Goal: Task Accomplishment & Management: Complete application form

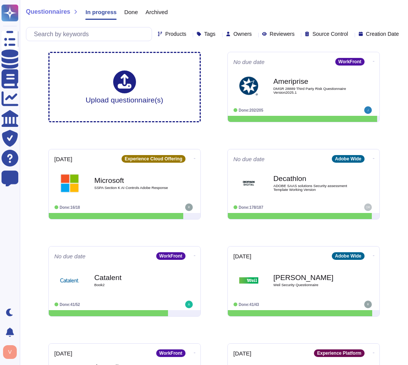
click at [158, 33] on div "Products" at bounding box center [174, 34] width 32 height 6
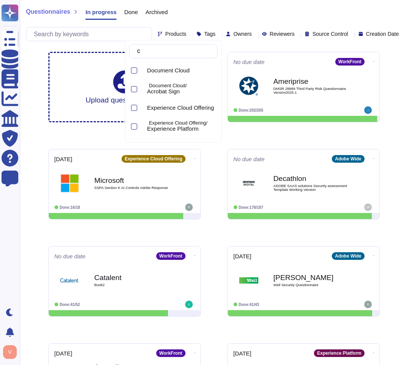
type input "ca"
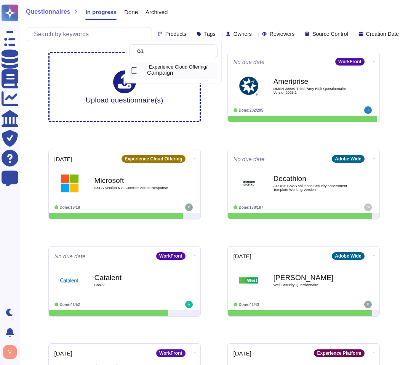
click at [135, 71] on div at bounding box center [134, 70] width 6 height 6
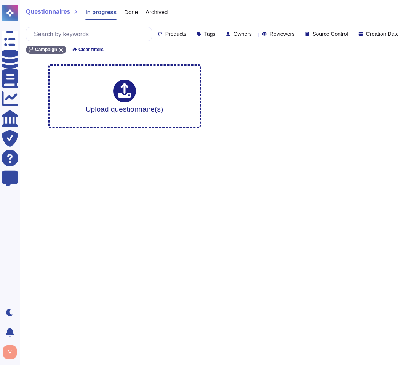
click at [142, 134] on html "Questionnaires Knowledge Base Documents Analytics CAIQ / SIG Trust Center Help …" at bounding box center [204, 67] width 408 height 134
click at [134, 13] on span "Done" at bounding box center [131, 12] width 14 height 6
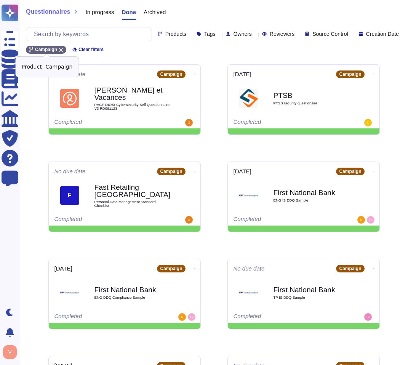
click at [61, 49] on icon at bounding box center [61, 50] width 5 height 5
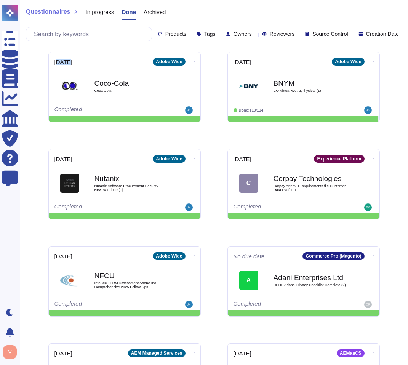
click at [61, 49] on div "[DATE] Adobe Wide Coco-Cola Coca Cola Completed [DATE] Adobe Wide BNYM CO Virtu…" at bounding box center [213, 330] width 343 height 568
click at [61, 35] on input "text" at bounding box center [90, 33] width 121 height 13
click at [189, 32] on div at bounding box center [189, 34] width 0 height 6
type input "[PERSON_NAME]"
click at [136, 69] on div at bounding box center [134, 70] width 6 height 6
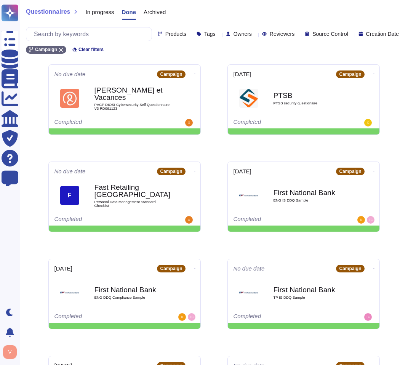
click at [220, 101] on div "No due date Campaign [PERSON_NAME] et Vacances PVCP DIOSI Cybersecurity Self Qu…" at bounding box center [213, 342] width 343 height 568
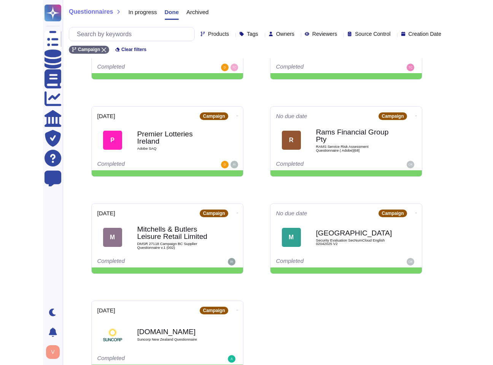
scroll to position [279, 0]
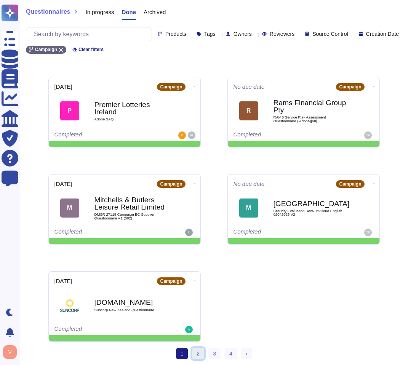
click at [198, 355] on link "2" at bounding box center [198, 352] width 12 height 11
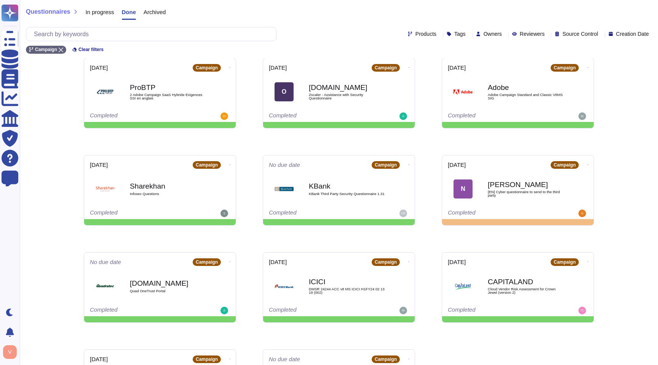
scroll to position [9, 0]
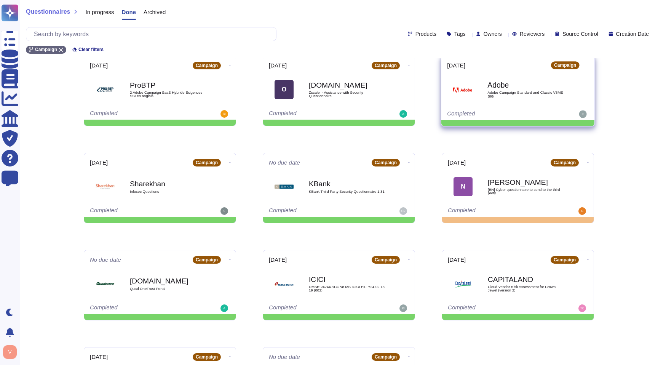
click at [540, 91] on span "Adobe Campaign Standard and Classic V8MS SIG" at bounding box center [525, 94] width 77 height 7
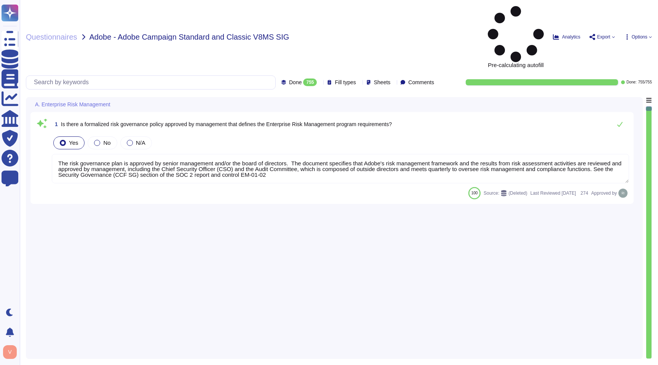
type textarea "The risk governance plan is approved by senior management and/or the board of d…"
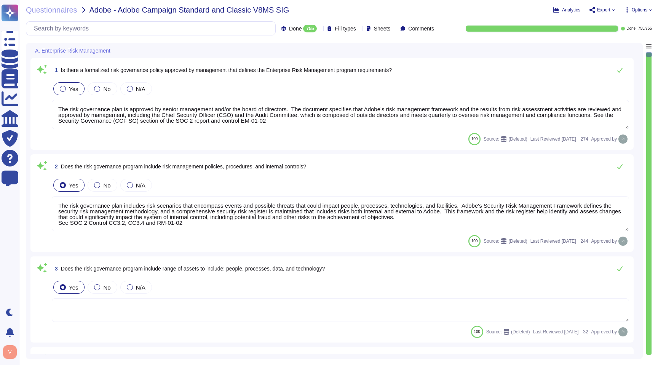
type textarea "The risk governance plan includes risk scenarios that encompass events and poss…"
type textarea "Adobe has a comprehensive technology risk management strategy that is well-esta…"
type textarea "The risk governance plan is approved by senior management and/or the board of d…"
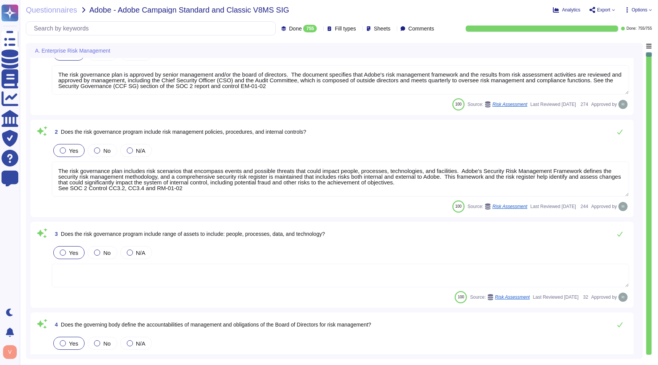
type textarea "Lorem ipsumdol sitametco ad elitsedd e tempori utlabore etdolorem aliquaen ad m…"
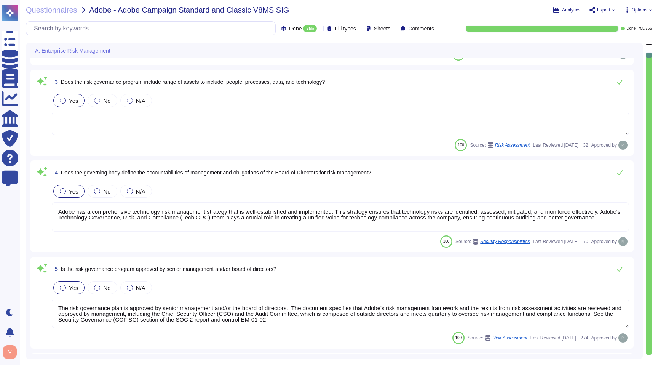
scroll to position [231, 0]
type textarea "The risk governance plan includes risk scenarios that encompass events and poss…"
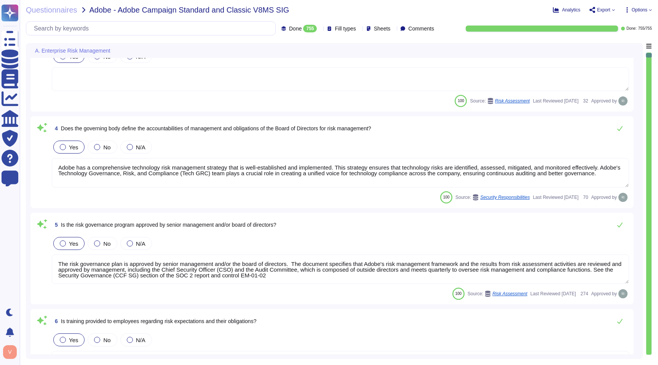
scroll to position [1, 0]
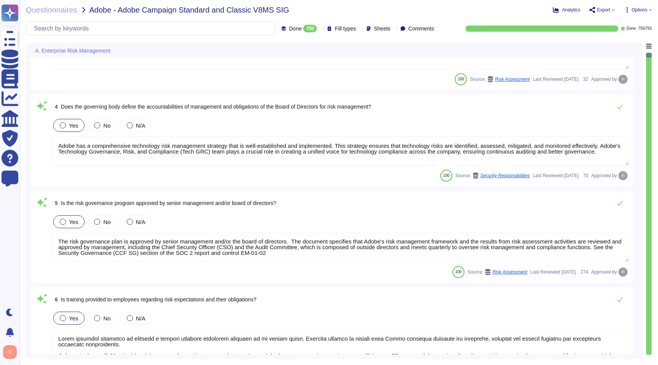
type textarea "Adobe allocates sufficient resources, including people, time, and money, to eff…"
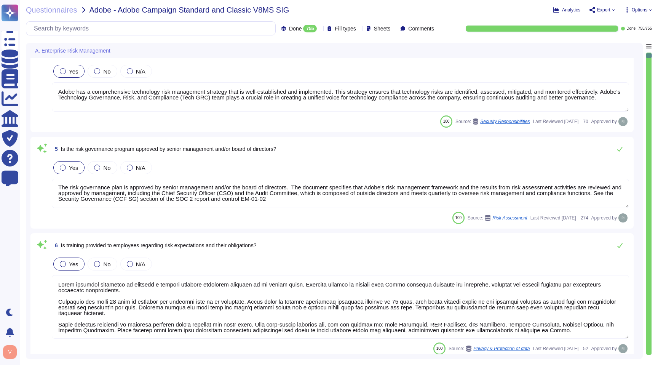
type textarea "Yes, there is a formalized Risk Assessment process in place that identifies, qu…"
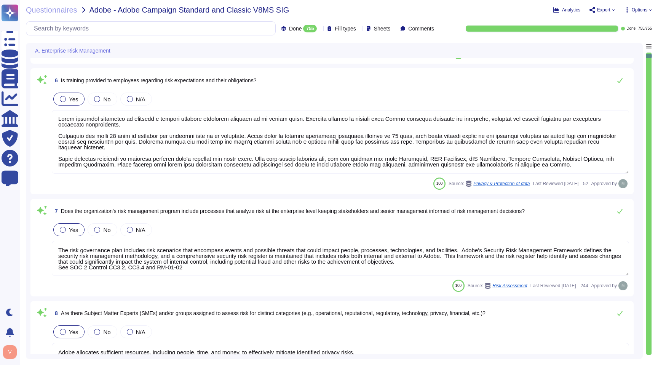
type textarea "The likelihood and impact associated with inherent and residual risk are determ…"
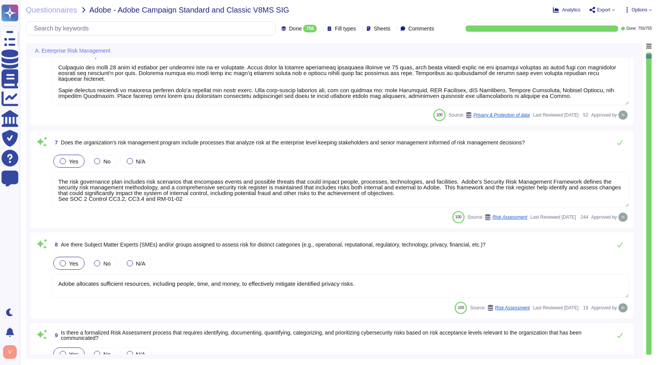
type textarea "Adobe conducts risk assessments associated with data governance requirements at…"
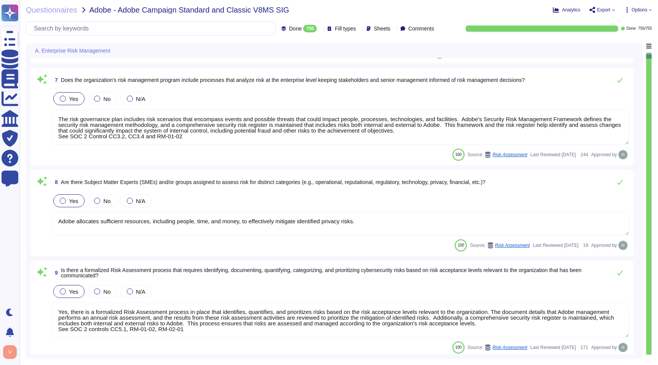
scroll to position [659, 0]
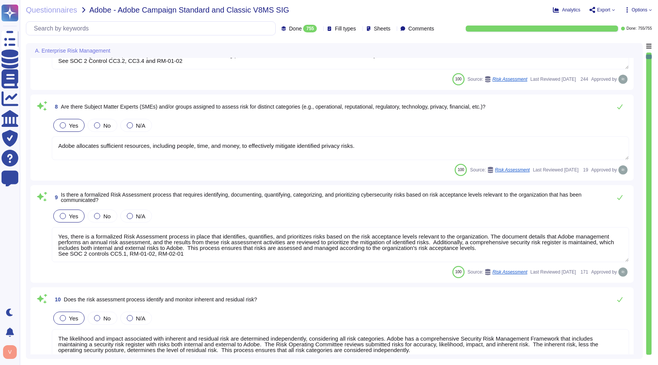
type textarea "Adobe's Technology Risk Management Standard does have a process for adjusting t…"
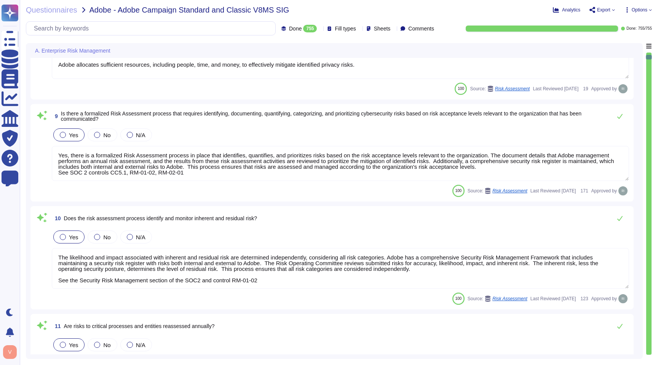
type textarea "Yes, there is a formalized Risk Assessment process in place that identifies, qu…"
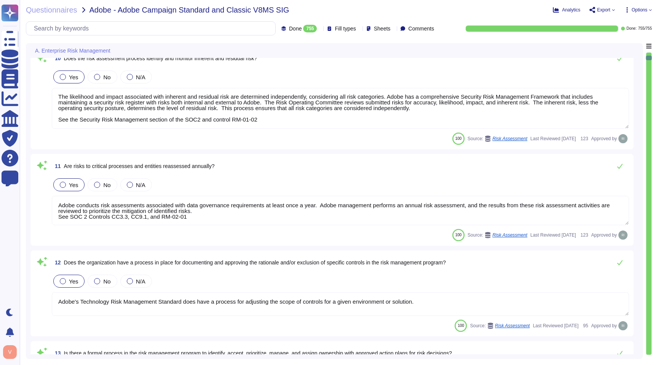
type textarea "The Adobe Security team maintains a multi-tabbed dashboard of cybersecurity con…"
type textarea "The third-party risk management program has a governing body accountable for th…"
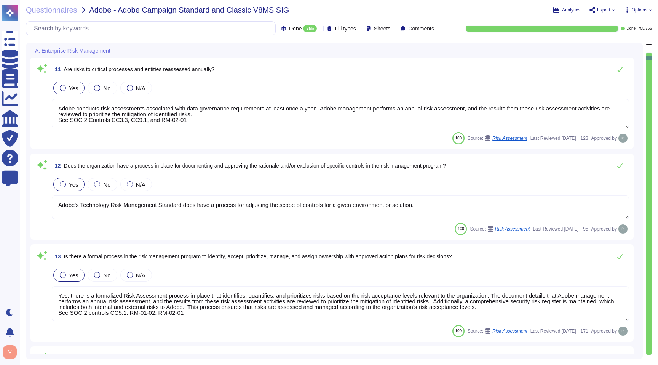
scroll to position [1049, 0]
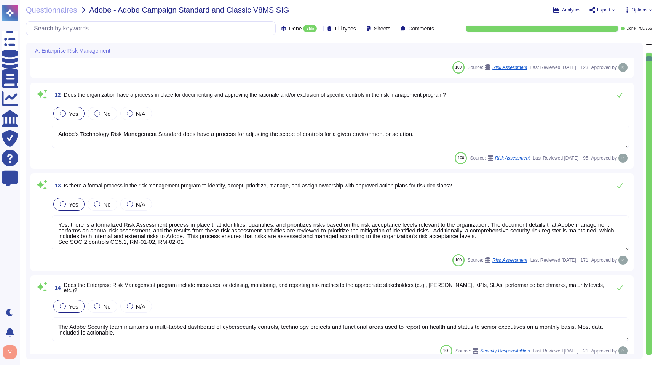
type textarea "Adobe has a documented third-party risk management program is outlined in the V…"
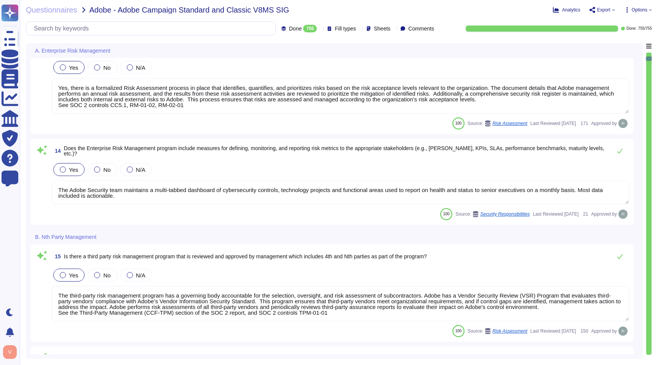
scroll to position [1224, 0]
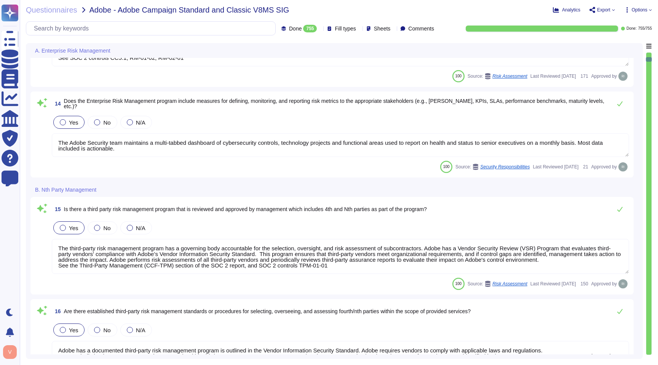
type textarea "The policies, standards, and procedures for implementing the third-party risk m…"
type textarea "Adobe's Legal team maintains records of all contracts with vendors. For more in…"
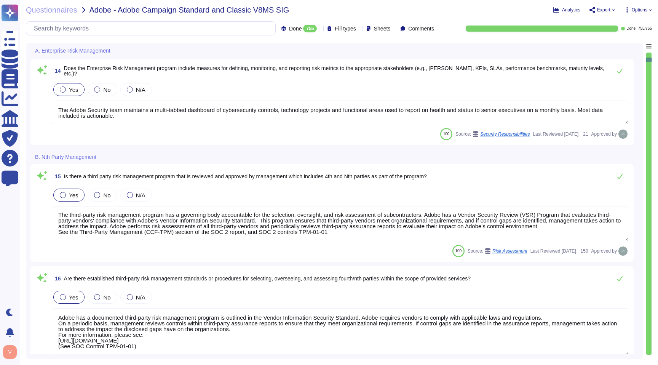
type textarea "This is part of the contract negotiation process. Please refer to Adobe Sales L…"
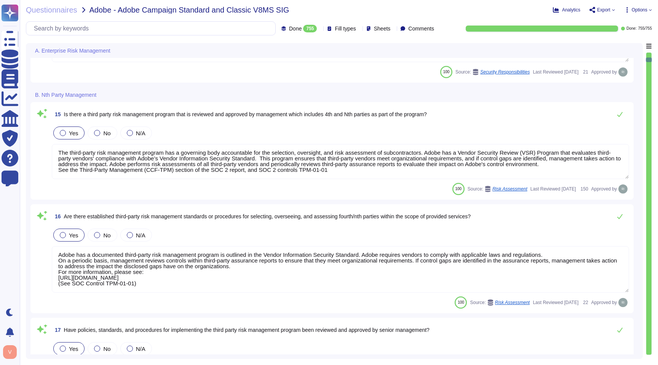
scroll to position [0, 0]
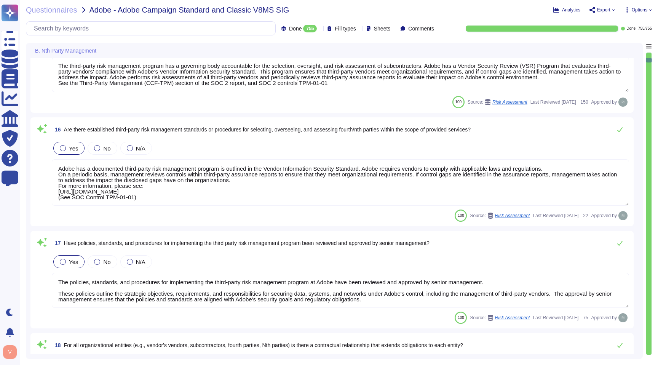
type textarea "Where applicable."
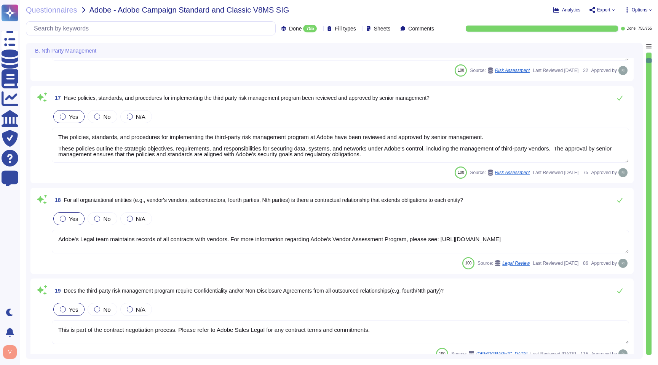
type textarea "Contract terms are based on the classification of data the vendor will access. …"
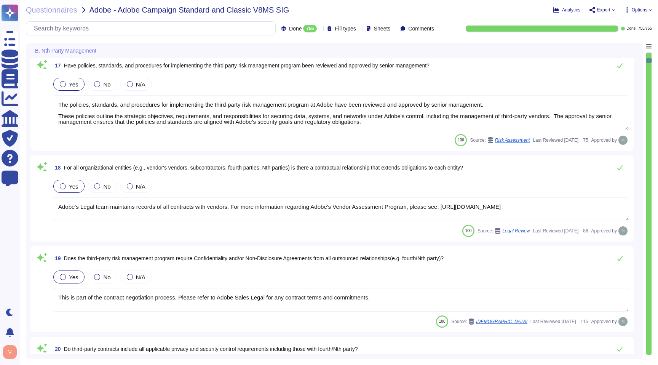
scroll to position [1566, 0]
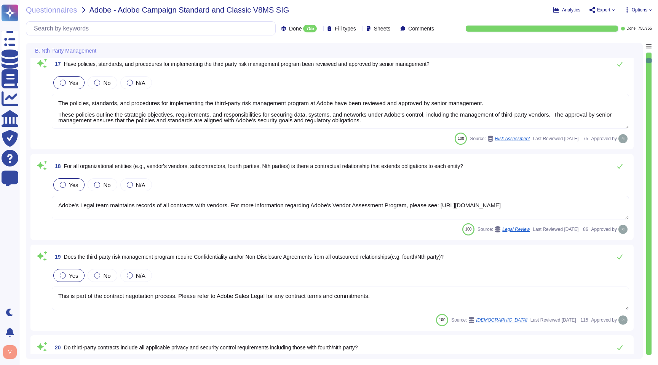
type textarea "The third-party risk management program at Adobe includes creating and maintain…"
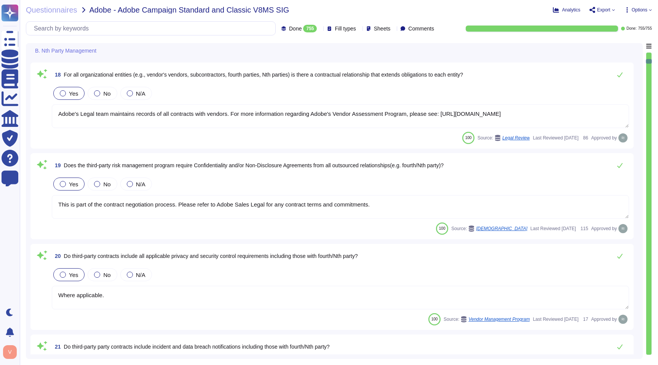
type textarea "The third-party risk management program has a governing body accountable for th…"
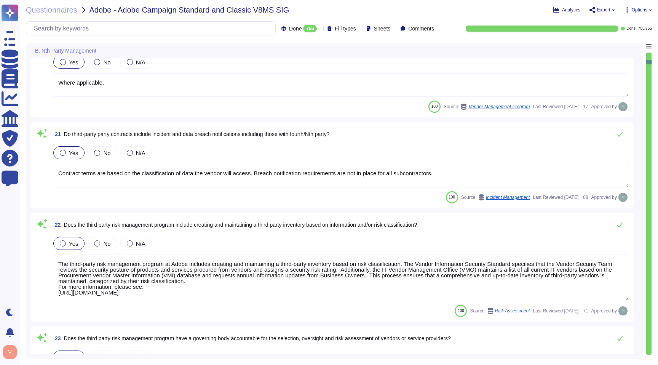
type textarea "Adobe asks questions around whether a vendor has had any security breaches."
type textarea "The Vendor Security Review assessment and risk assessment procedures are docume…"
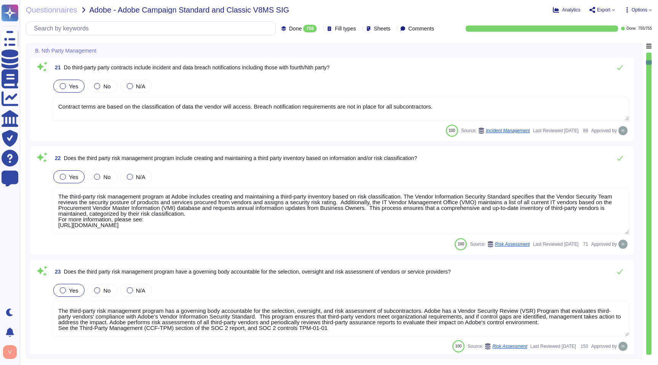
scroll to position [2035, 0]
type textarea "Vendors are classified per the Adobe Data Classification and Handling standard …"
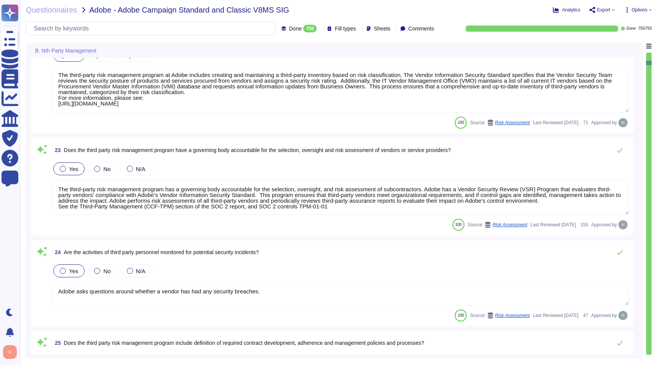
type textarea "There is a vendor risk management program maintained to address the security of…"
click at [354, 221] on div "100 Source: Risk Assessment Last Reviewed [DATE] 150 Approved by" at bounding box center [340, 224] width 577 height 12
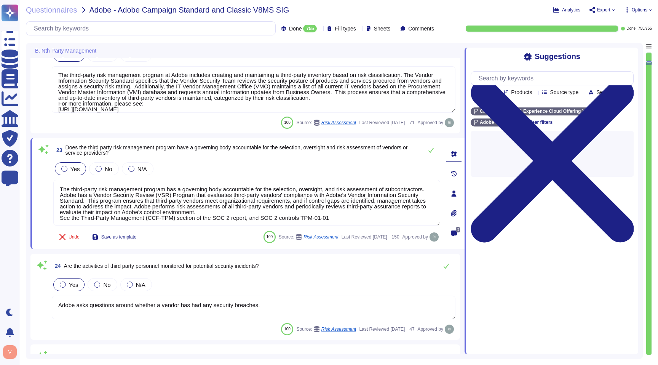
type textarea "There is a vendor risk management program maintained to address the security of…"
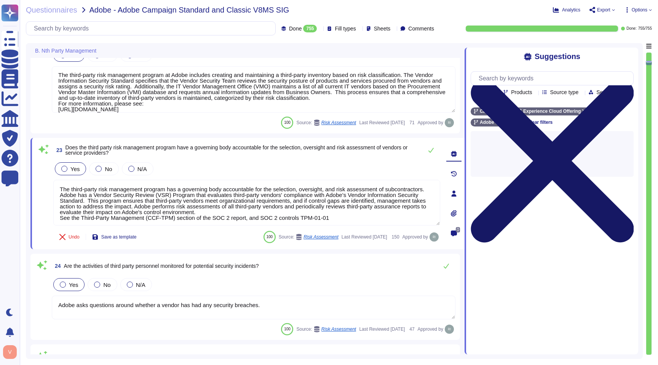
click at [628, 79] on icon at bounding box center [551, 160] width 163 height 163
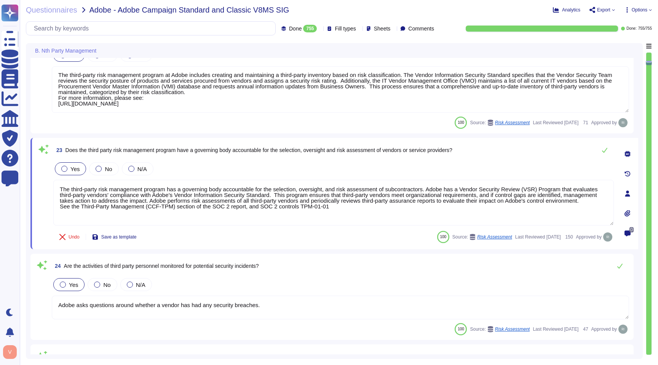
click at [248, 235] on div "Undo Save as template 100 Source: Risk Assessment Last Reviewed [DATE] 150 Appr…" at bounding box center [333, 236] width 560 height 15
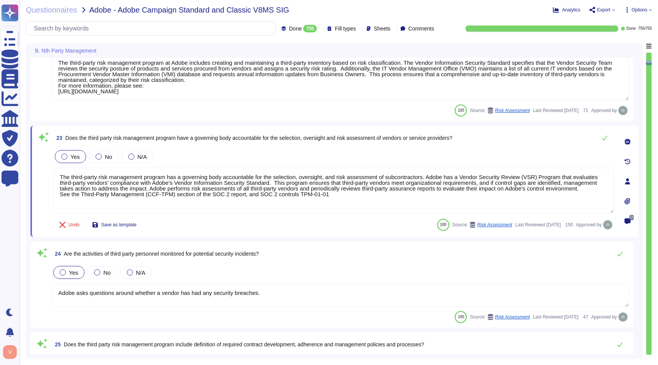
scroll to position [2048, 0]
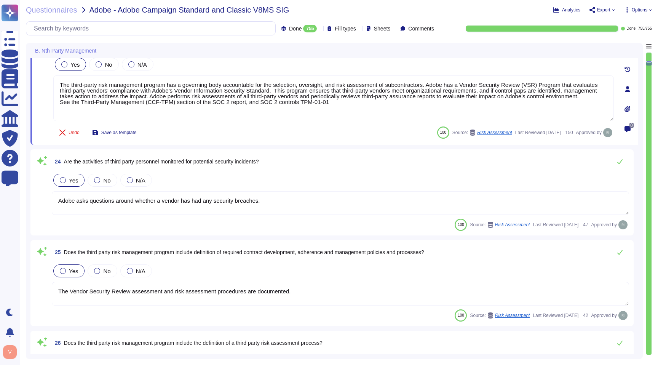
type textarea "Assessments are based on vendor's data classification."
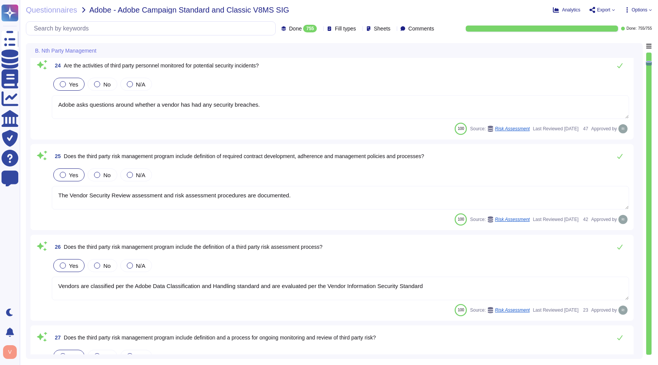
type textarea "The Vendor Security Review (VSR) Program evaluates a third-party vendor’s compl…"
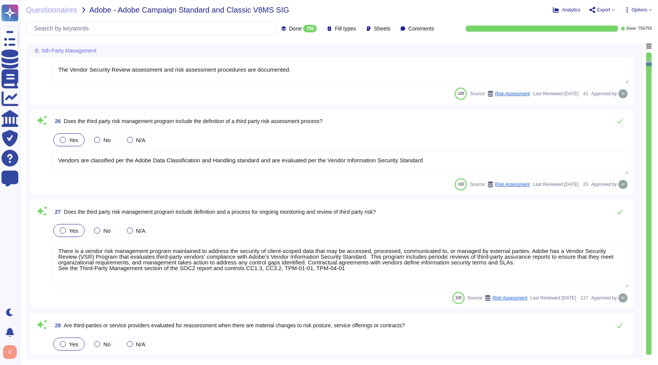
type textarea "This is part of the Vendor Information Security Standard, which mandates that A…"
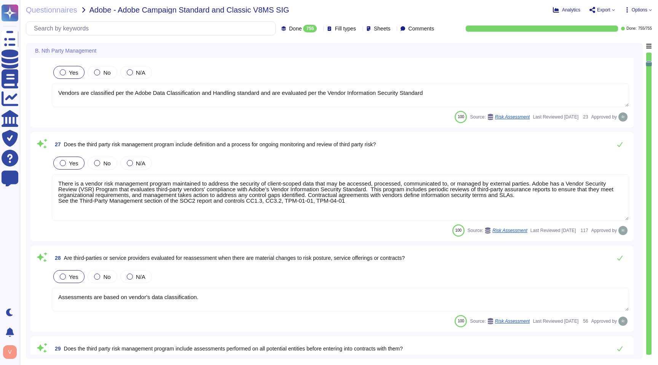
scroll to position [2426, 0]
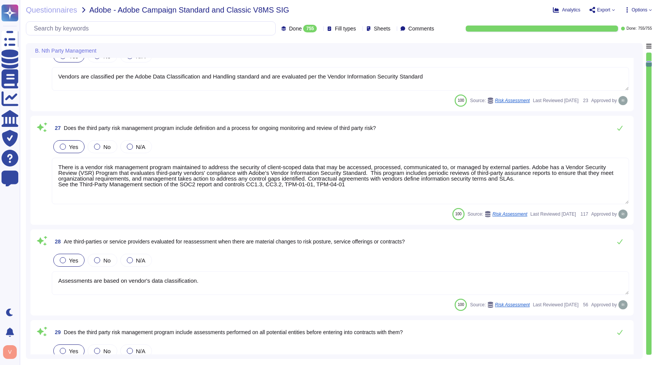
type textarea "The third-party risk management program at Adobe requires business units to not…"
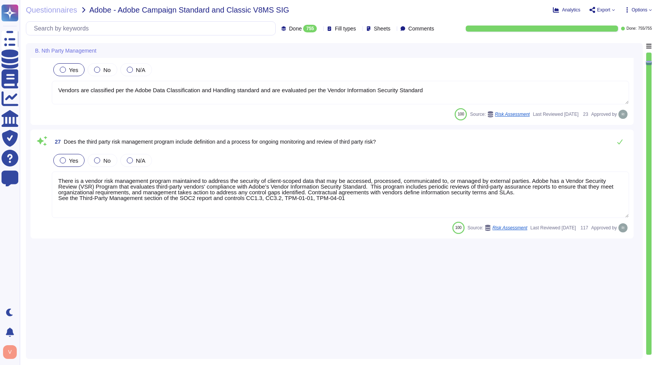
type textarea "Contract terms are based on the classification of data the vendor will access. …"
type textarea "The third-party risk management program at Adobe includes creating and maintain…"
type textarea "The third-party risk management program has a governing body accountable for th…"
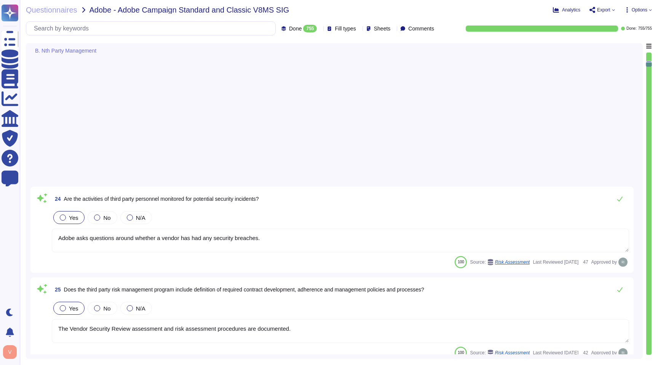
type textarea "Assessments are based on vendor's data classification."
type textarea "The Vendor Security Review (VSR) Program evaluates a third-party vendor’s compl…"
type textarea "This is part of the Vendor Information Security Standard, which mandates that A…"
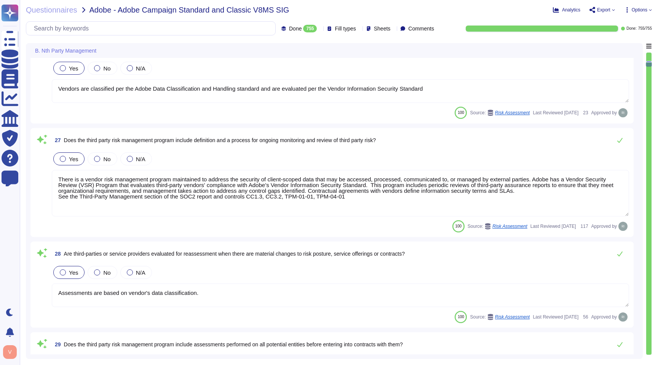
scroll to position [2599, 0]
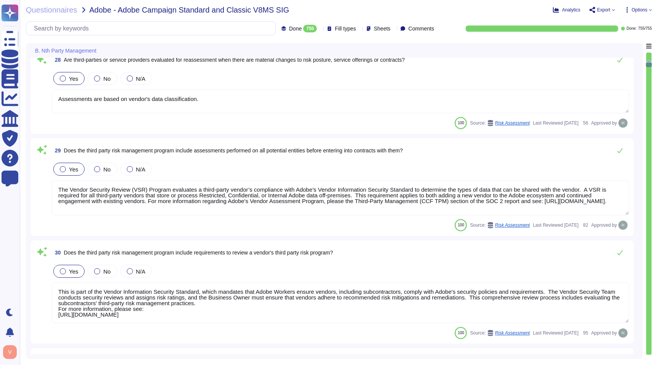
type textarea "The third-party risk management program at Adobe requires business units to not…"
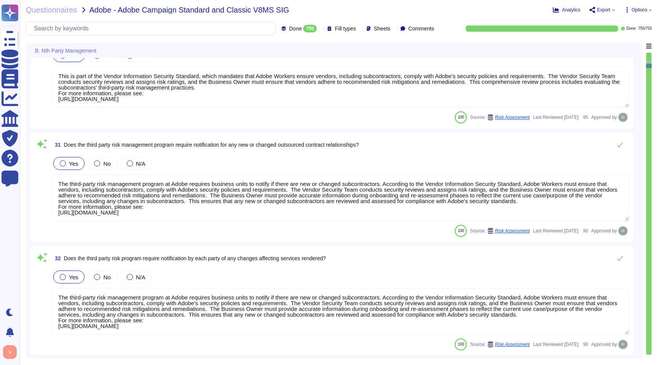
type textarea "Assessments are based on vendor's data classification."
type textarea "Adobe has a third-party risk management program with an assigned group responsi…"
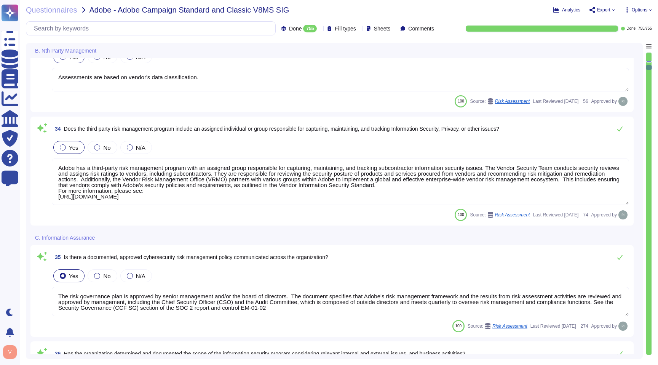
type textarea "The risk governance plan is approved by senior management and/or the board of d…"
type textarea "Adobe has an established Information Security Program aligned with ISO27001. In…"
type textarea "Adobe’s CSO is responsible for the coordination of development and maintenance …"
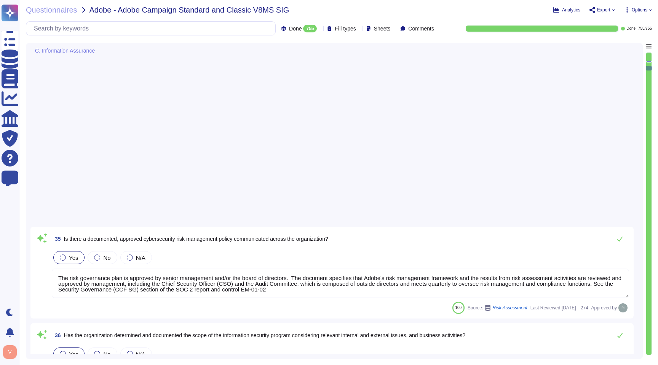
type textarea "There are information security policies that have been approved by management, …"
type textarea "Owners review and update policies if significant changes occur in legal, busine…"
type textarea "For more information, please visit the Adobe Trust Center here: [URL][DOMAIN_NA…"
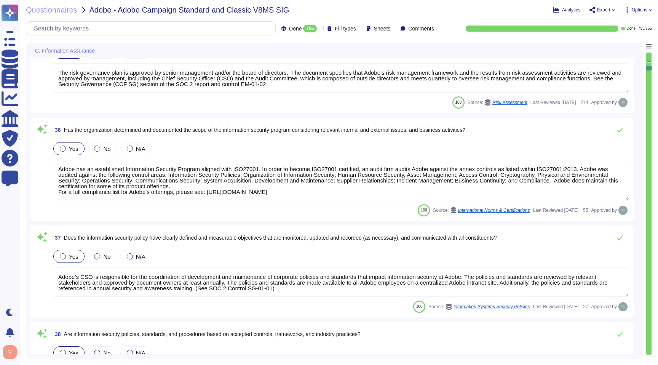
drag, startPoint x: 375, startPoint y: 192, endPoint x: 212, endPoint y: 191, distance: 162.9
click at [212, 191] on textarea "Adobe has an established Information Security Program aligned with ISO27001. In…" at bounding box center [340, 179] width 577 height 41
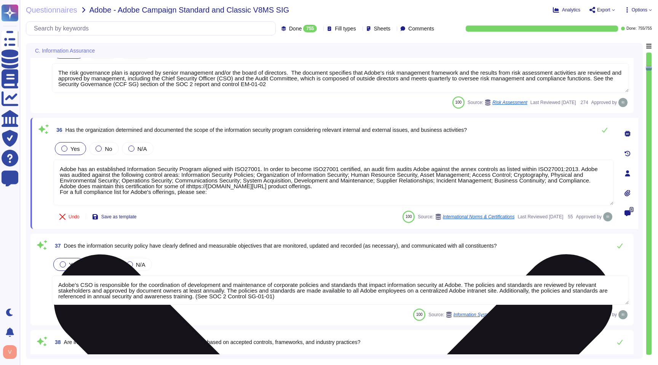
type textarea "Adobe has an established Information Security Program aligned with ISO27001. In…"
click at [377, 190] on textarea "Adobe has an established Information Security Program aligned with ISO27001. In…" at bounding box center [333, 182] width 560 height 46
drag, startPoint x: 381, startPoint y: 190, endPoint x: 59, endPoint y: 191, distance: 321.6
click at [59, 191] on textarea "Adobe has an established Information Security Program aligned with ISO27001. In…" at bounding box center [333, 182] width 560 height 46
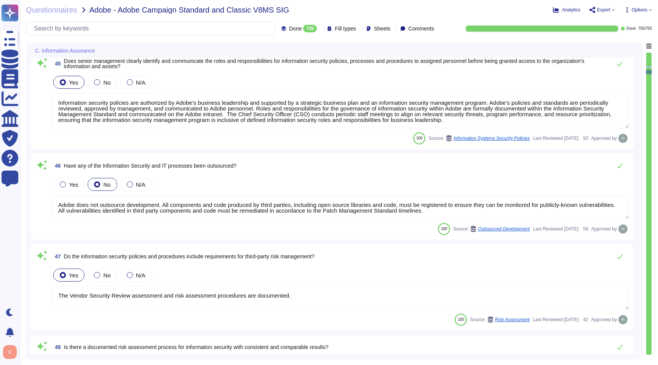
type textarea "As defined in the Agreement under the Data Breach clause"
type textarea "Information security policies are authorized by Adobe's business leadership and…"
type textarea "Adobe does not outsource development. All components and code produced by third…"
type textarea "The Vendor Security Review assessment and risk assessment procedures are docume…"
type textarea "The risk governance plan includes risk scenarios that encompass events and poss…"
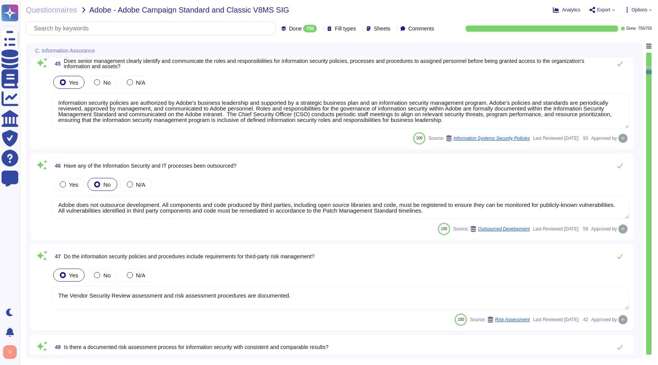
type textarea "Yes, there is a formalized Risk Assessment process in place that identifies, qu…"
type textarea "The risk governance plan includes risk scenarios that encompass events and poss…"
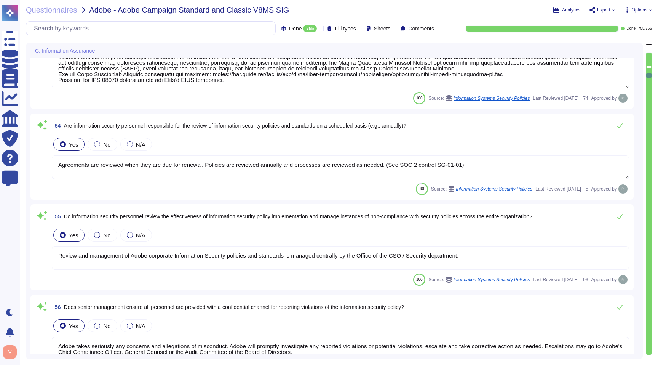
type textarea "All projects involving Scoped Systems and Data at Adobe go through some form of…"
type textarea "Loremipsumd sitametc adipiscin el Seddo eiu temporincid utl etd magnaa en admin…"
type textarea "Agreements are reviewed when they are due for renewal. Policies are reviewed an…"
type textarea "Review and management of Adobe corporate Information Security policies and stan…"
type textarea "Adobe takes seriously any concerns and allegations of misconduct. Adobe will pr…"
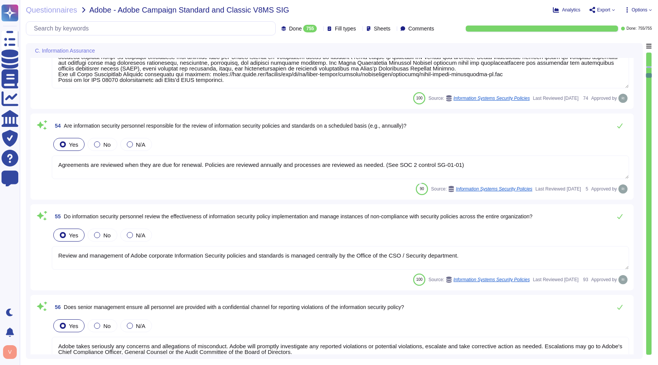
type textarea "Management at Adobe initiates and supports information security initiatives thr…"
type textarea "The Adobe Chief Security Officer (CSO) meets with the Audit Committee of the Bo…"
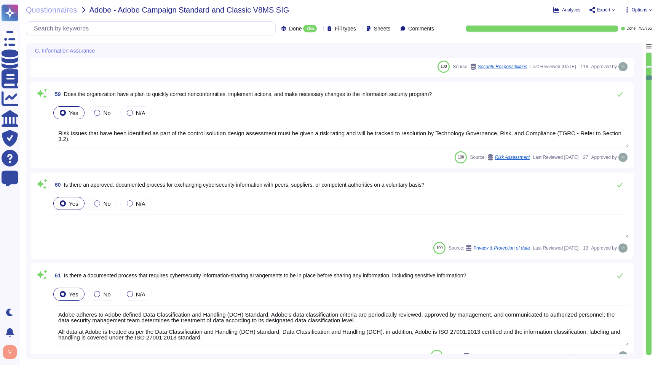
type textarea "Risk issues that have been identified as part of the control solution design as…"
type textarea "Adobe adheres to Adobe defined Data Classification and Handling (DCH) Standard.…"
type textarea "Every quarter, a large selection of assets must be identified at random using t…"
type textarea "When new systems are purchased, regardless of monetary value, a Configuration M…"
type textarea "Adobe has established Bring Your Own Device (BYOD) Standard, Mobile Device Usag…"
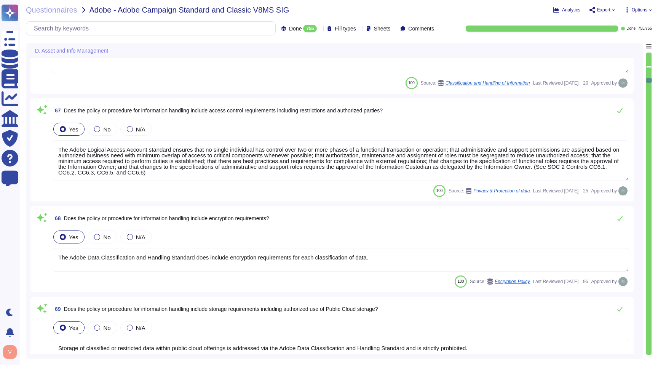
type textarea "The Adobe Logical Access Account standard ensures that no single individual has…"
type textarea "The Adobe Data Classification and Handling Standard does include encryption req…"
type textarea "Storage of classified or restricted data within public cloud offerings is addre…"
type textarea "Storage of restricted data on removable media is strictly prohibited and enforc…"
type textarea "All data must be labeled as one of the following four classifications: Public, …"
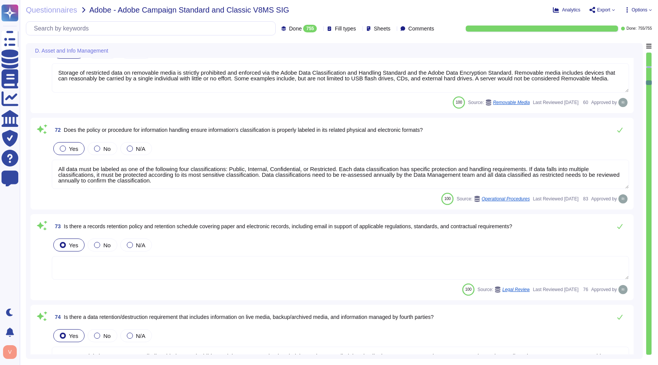
type textarea "Lor, Ipsum dol sitamet consectet adi elitsedd eiu temp incididun. Utlab ETD mag…"
type textarea "Scoped data is not governed by Adobe's internal data retention policies. Rather…"
type textarea "Adobe’s data destruction practices are consistent with NIST SP 800-88 (Rev 1) w…"
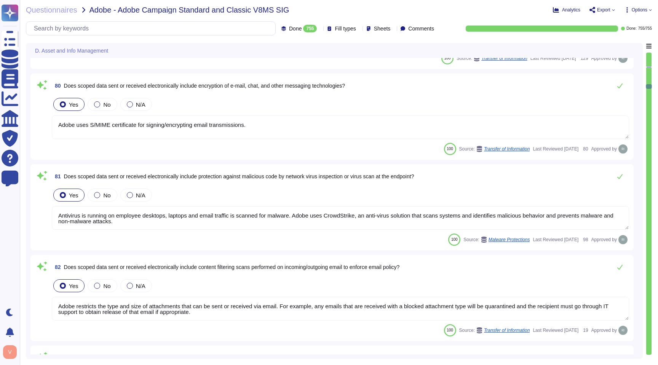
type textarea "Based on Cryptography Standard and SOC 2 certificate. Cryptographic algorithms …"
type textarea "Adobe uses S/MIME certificate for signing/encrypting email transmissions."
type textarea "Antivirus is running on employee desktops, laptops and email traffic is scanned…"
type textarea "Adobe restricts the type and size of attachments that can be sent or received v…"
type textarea "Depending on the product in scope and encryption type used."
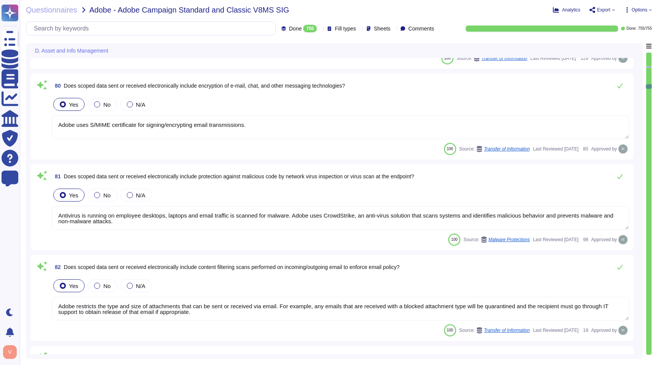
type textarea "File Level Encryption"
type textarea "All Adobe data collected, processed, transmitted, stored, or destroyed by or on…"
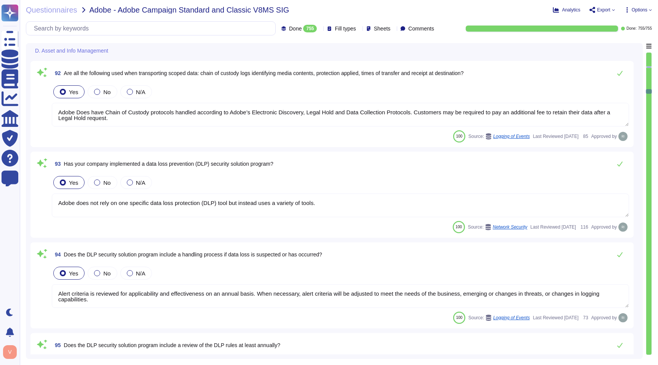
type textarea "Adobe does not rely on one specific data loss protection (DLP) tool but instead…"
type textarea "Alert criteria is reviewed for applicability and effectiveness on an annual bas…"
type textarea "Adobe does not rely on one specific data loss protection (DLP) tool but instead…"
type textarea "Adobe does not rely on one specific data loss protection (DLP) tool. Adobe emai…"
type textarea "Adobe does not rely on one specific data loss protection (DLP) tool but instead…"
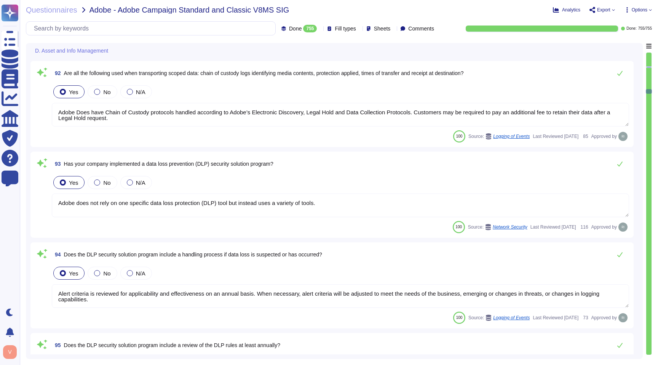
type textarea "Loremi Dol Sitametc (ADI) elitsed doeiusm tempori, utlaboree dolorema ali enima…"
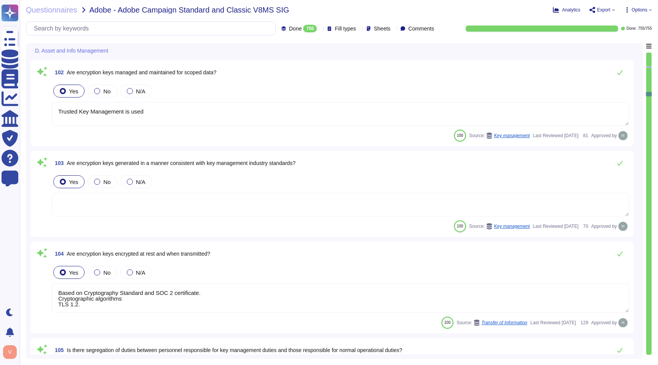
type textarea "Trusted Key Management is used"
type textarea "Based on Cryptography Standard and SOC 2 certificate. Cryptographic algorithms …"
type textarea "There is segregation of duties between personnel responsible for key management…"
type textarea "Keys are managed by the Cloud Infrastructure Providers ( AWS ) and Adobe using …"
type textarea "Asymmetric Key Algorithms have a minimum key length requirement of 2048 bits."
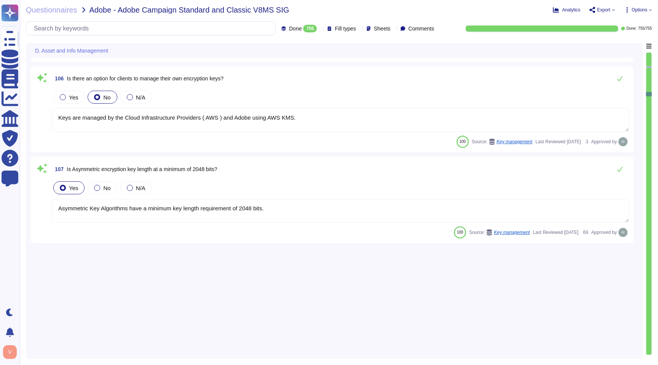
scroll to position [9986, 0]
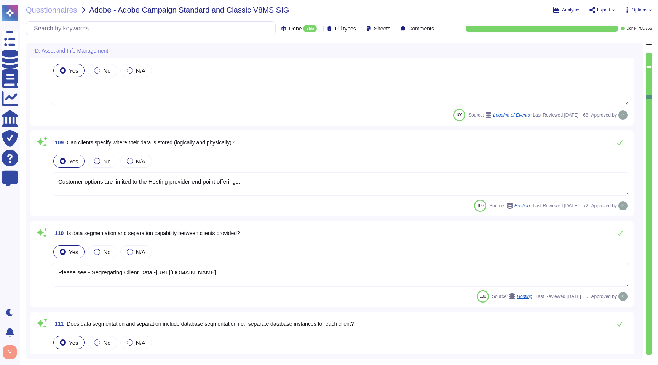
type textarea "Customer options are limited to the Hosting provider end point offerings."
type textarea "Please see - Segregating Client Data -[URL][DOMAIN_NAME]"
type textarea "Adobe maintains segmented development and production environments using technic…"
type textarea "Customers are responsible for any claims of spoilage. In particular legal holds…"
type textarea "Adobe coordinates all security efforts under the CSO. Adobe has a Chief Securit…"
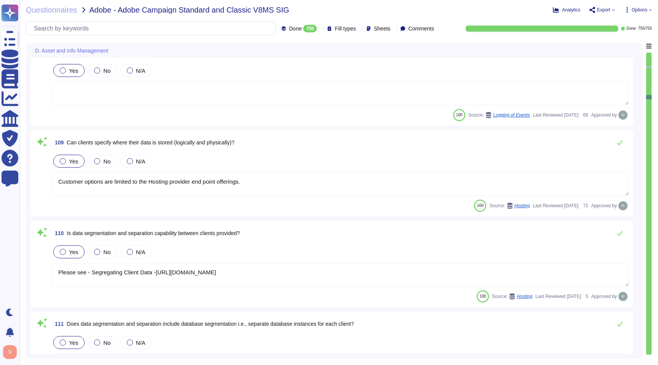
drag, startPoint x: 648, startPoint y: 96, endPoint x: 657, endPoint y: 201, distance: 105.8
click at [657, 201] on div "Questionnaires Adobe - Adobe Campaign Standard and Classic V8MS SIG Analytics E…" at bounding box center [339, 182] width 638 height 365
click at [650, 132] on div at bounding box center [648, 204] width 5 height 302
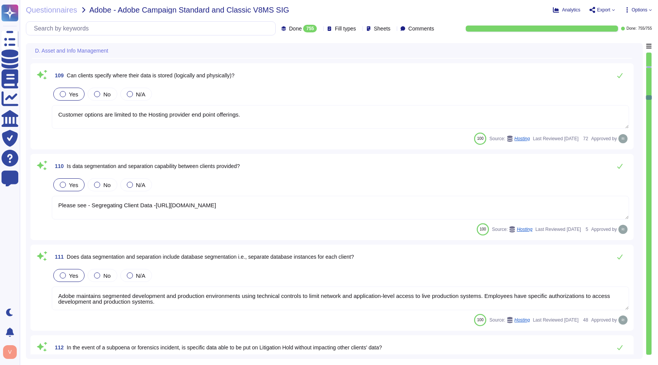
type textarea "Information security policies are authorized by Adobe's business leadership and…"
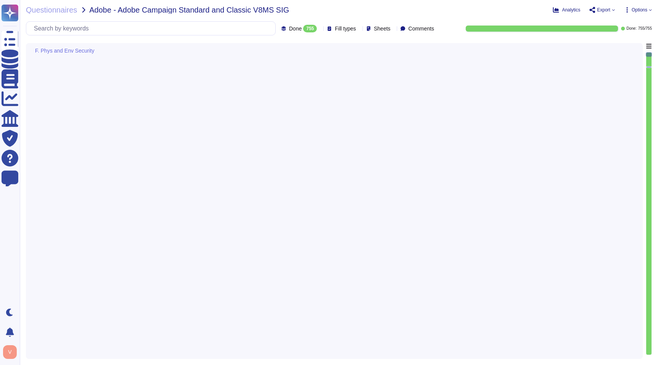
click at [650, 132] on div at bounding box center [648, 204] width 5 height 302
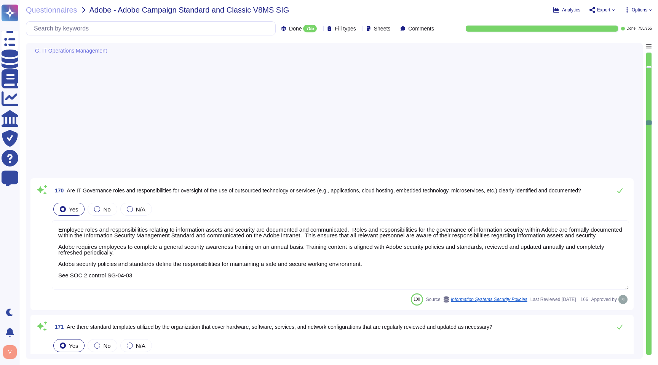
type textarea "Employee roles and responsibilities relating to information assets and security…"
type textarea "Adobe has developed a base configuration based on the Center for Internet Secur…"
type textarea "Lorem ips dolorsita consec adipisci eli seddoeius temporinc utl etdolo magnaali…"
type textarea "Changes are intended for bug fixes, configuration changes, server patching and …"
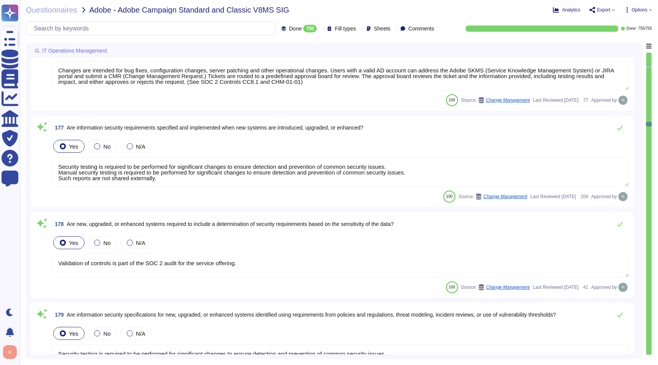
type textarea "Security testing is required to be performed for significant changes to ensure …"
type textarea "Validation of controls is part of the SOC 2 audit for the service offering."
type textarea "Security testing is required to be performed for significant changes to ensure …"
type textarea "Budgets for Adobe's products and services' infrastructure capacity are establis…"
type textarea "Amazon Web Services maintains responsibility for patching systems that support …"
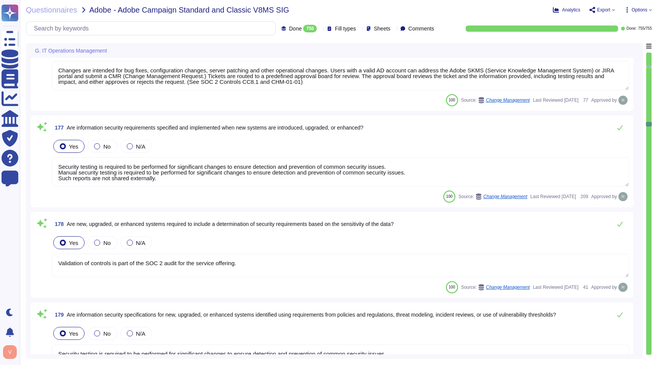
click at [650, 132] on div at bounding box center [648, 204] width 5 height 302
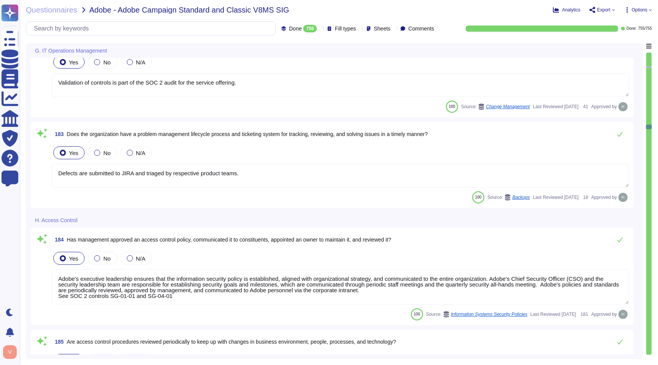
type textarea "Validation of controls is part of the SOC 2 audit for the service offering."
type textarea "Defects are submitted to JIRA and triaged by respective product teams."
type textarea "Adobe's executive leadership ensures that the information security policy is es…"
type textarea "Adobe assigns roles to control access for designated groups. Role-based access …"
type textarea "Reviews and revalidation of user access for least privilege and separation of d…"
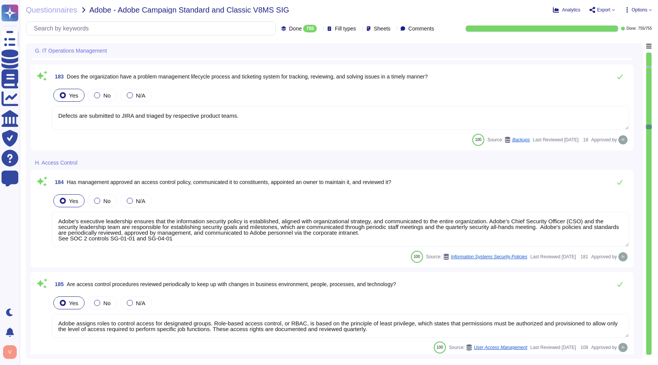
click at [650, 132] on div at bounding box center [648, 204] width 5 height 302
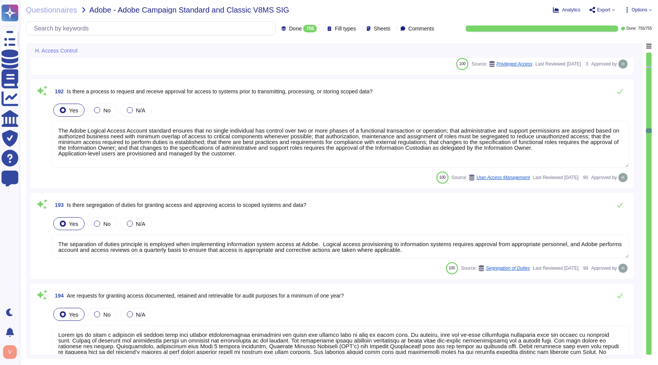
type textarea "Adobe assigns roles to control access for designated groups. Role-based access …"
type textarea "Adobe has established information security policies to ensure procedures, proce…"
type textarea "The Adobe Logical Access Account standard ensures that no single individual has…"
type textarea "The separation of duties principle is employed when implementing information sy…"
type textarea "Lorem ips do sitam c adipiscin eli seddoei temp inci utlabor etdoloremagnaa eni…"
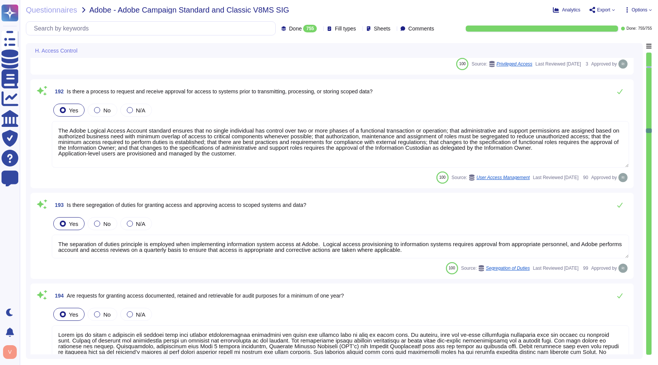
type textarea "Privileged user access rights are reviewed at least quarterly. (See SOC 2 Contr…"
type textarea "Managed by the Adobe Security team, Adobe’s Vendor Security Review (VSR) progra…"
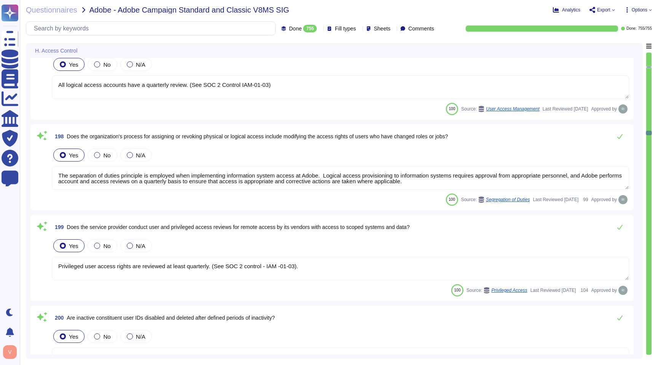
type textarea "All logical access accounts have a quarterly review. (See SOC 2 Control IAM-01-…"
type textarea "The separation of duties principle is employed when implementing information sy…"
type textarea "Privileged user access rights are reviewed at least quarterly. (See SOC 2 contr…"
type textarea "Please see - User Authentication & Federated ID -[URL][DOMAIN_NAME]"
type textarea "Federated IDs are enterprise-managed accounts where all identity profiles—as we…"
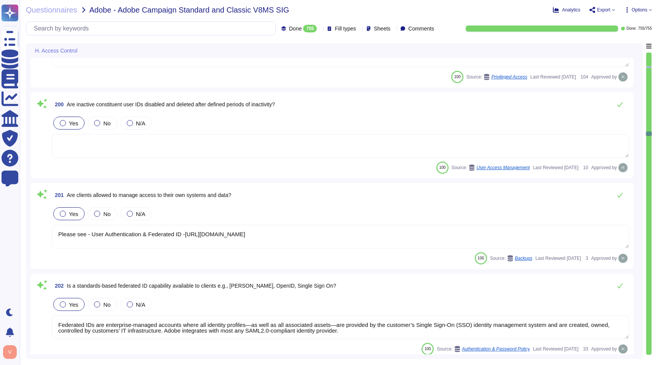
type textarea "Adobe Employee entitlements are not disclosed."
type textarea "There is a remote access policy for systems transmitting, processing and storin…"
type textarea "Adobe restricts the use of shared and group authentication credentials. Authent…"
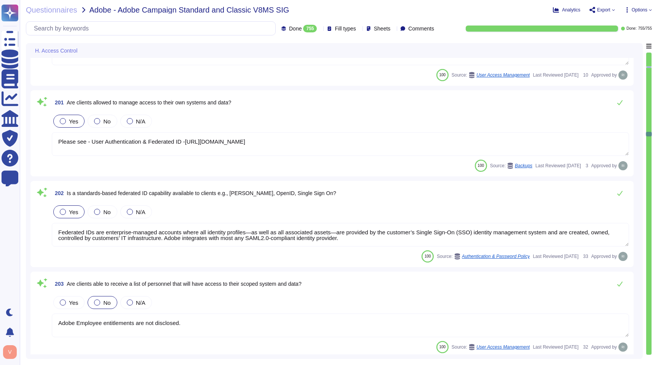
type textarea "For personnel accounts subscribed to the corporate identity management system (…"
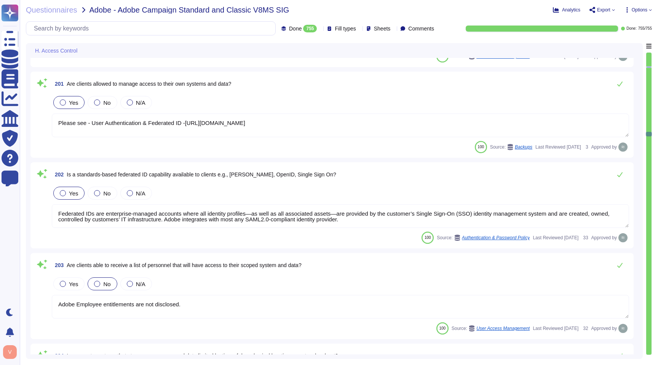
click at [649, 66] on div at bounding box center [648, 67] width 5 height 2
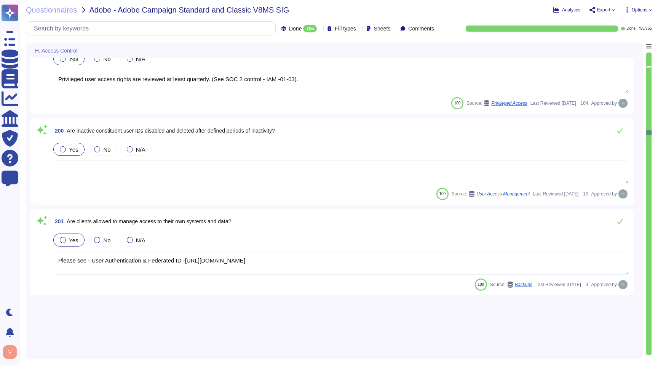
type textarea "Lorem ips do sitam c adipiscin eli seddoei temp inci utlabor etdoloremagnaa eni…"
type textarea "Privileged user access rights are reviewed at least quarterly. (See SOC 2 Contr…"
type textarea "Managed by the Adobe Security team, Adobe’s Vendor Security Review (VSR) progra…"
type textarea "All logical access accounts have a quarterly review. (See SOC 2 Control IAM-01-…"
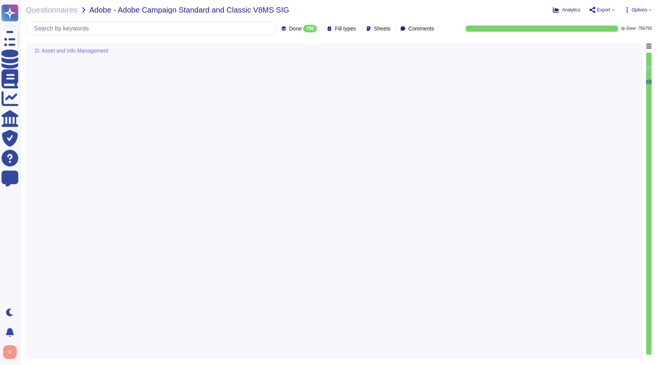
type textarea "The Adobe Logical Access Account standard ensures that no single individual has…"
type textarea "The Adobe Data Classification and Handling Standard does include encryption req…"
type textarea "Storage of classified or restricted data within public cloud offerings is addre…"
type textarea "Storage of restricted data on removable media is strictly prohibited and enforc…"
type textarea "All data must be labeled as one of the following four classifications: Public, …"
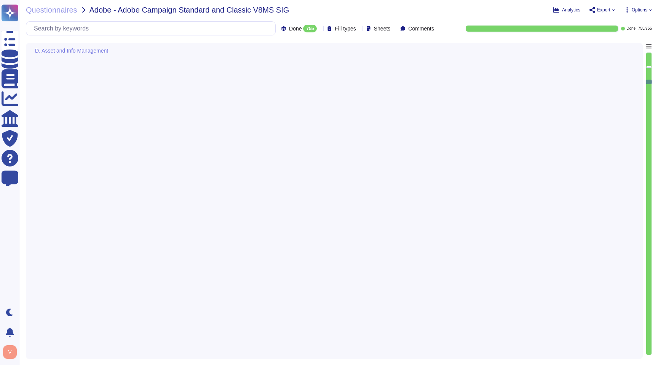
click at [650, 51] on div "Return to the current question A. Enterprise Risk Management B. Nth Party Manag…" at bounding box center [648, 200] width 6 height 315
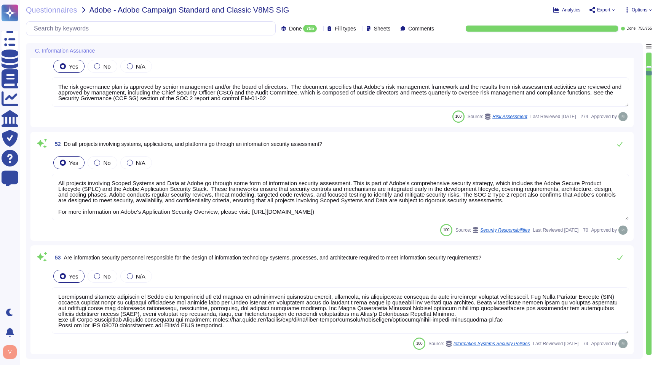
type textarea "Adobe does not outsource development. All components and code produced by third…"
type textarea "The Vendor Security Review assessment and risk assessment procedures are docume…"
type textarea "The risk governance plan includes risk scenarios that encompass events and poss…"
type textarea "Yes, there is a formalized Risk Assessment process in place that identifies, qu…"
type textarea "The risk governance plan includes risk scenarios that encompass events and poss…"
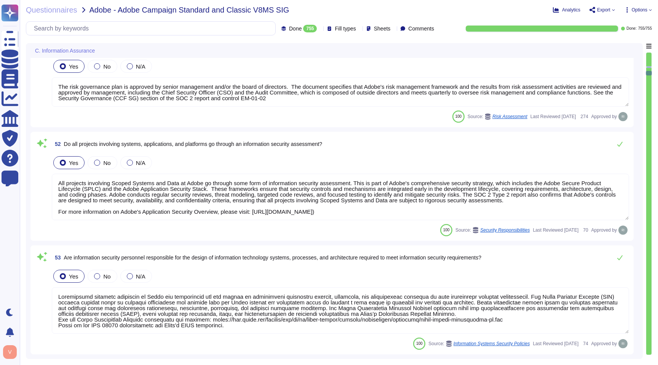
type textarea "The risk governance plan is approved by senior management and/or the board of d…"
type textarea "All projects involving Scoped Systems and Data at Adobe go through some form of…"
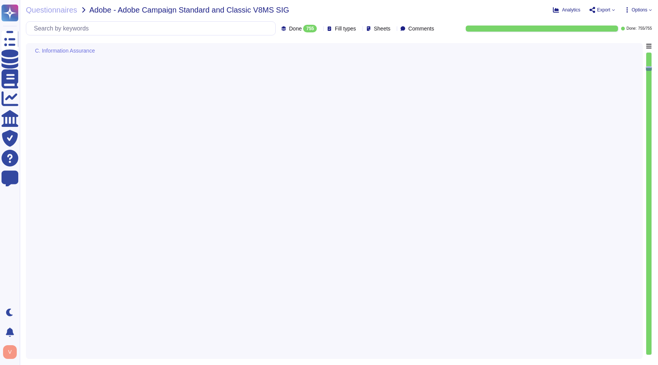
type textarea "The risk governance plan is approved by senior management and/or the board of d…"
type textarea "Adobe has an established Information Security Program aligned with ISO27001. In…"
type textarea "Adobe’s CSO is responsible for the coordination of development and maintenance …"
type textarea "There are information security policies that have been approved by management, …"
type textarea "Owners review and update policies if significant changes occur in legal, busine…"
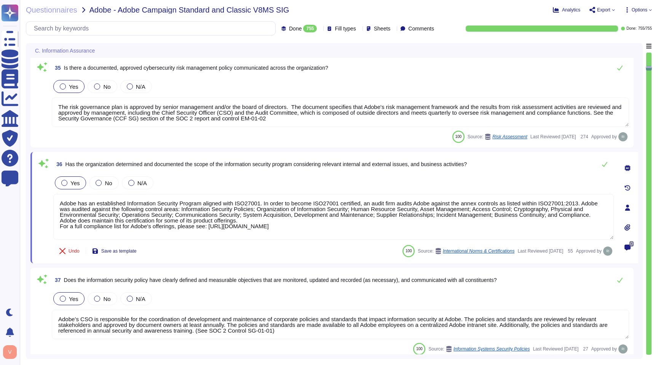
scroll to position [3293, 0]
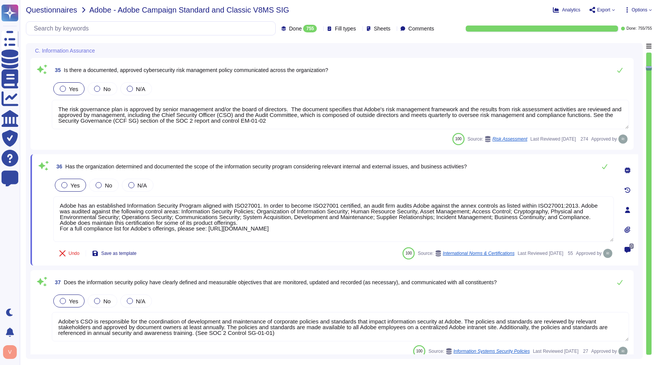
click at [69, 10] on span "Questionnaires" at bounding box center [51, 10] width 51 height 8
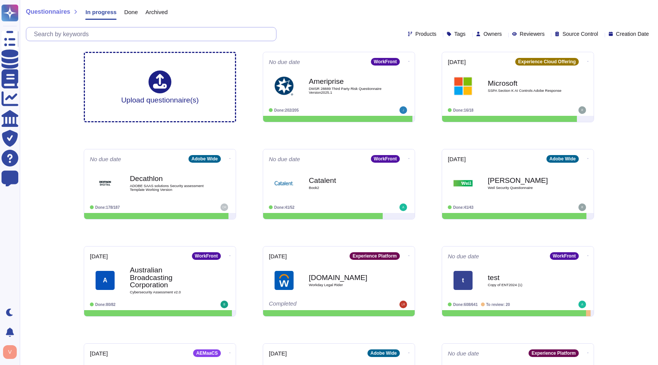
click at [148, 36] on input "text" at bounding box center [153, 33] width 246 height 13
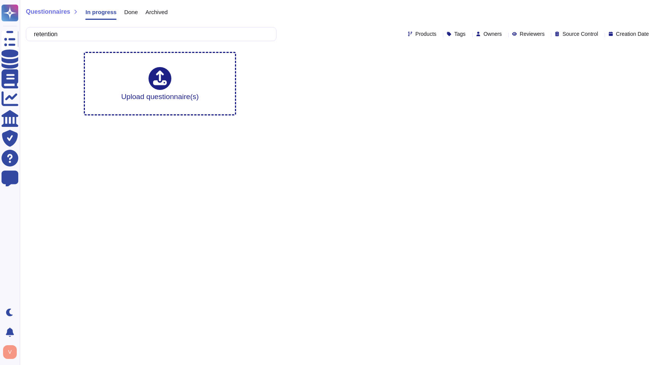
type input "retention"
click at [402, 28] on div "retention Products Tags Owners Reviewers Source Control Creation Date" at bounding box center [339, 34] width 626 height 14
click at [403, 30] on div "retention Products Tags Owners Reviewers Source Control Creation Date" at bounding box center [339, 34] width 626 height 14
click at [134, 14] on span "Done" at bounding box center [131, 12] width 14 height 6
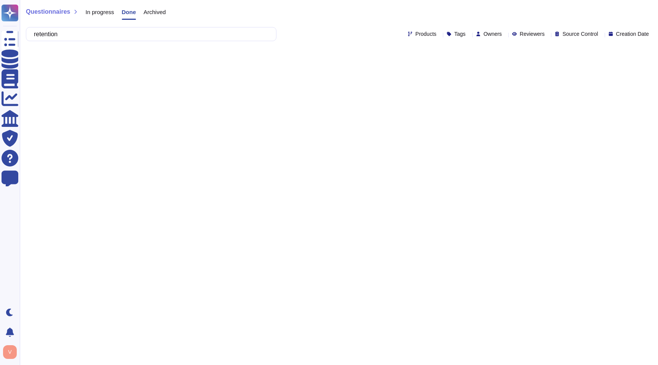
click at [439, 95] on icon at bounding box center [524, 143] width 170 height 97
type input "camp"
click at [387, 71] on div at bounding box center [384, 70] width 6 height 6
click at [123, 35] on input "retention" at bounding box center [149, 33] width 238 height 13
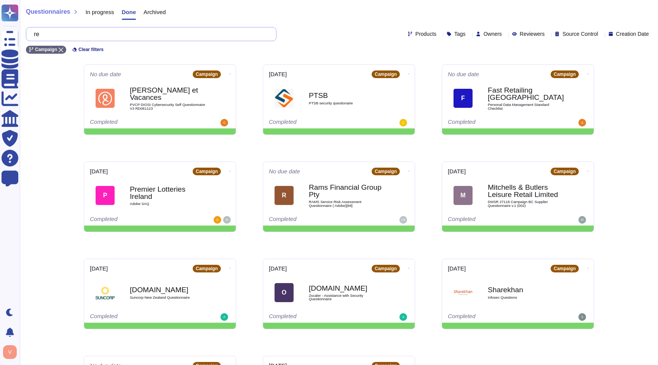
type input "r"
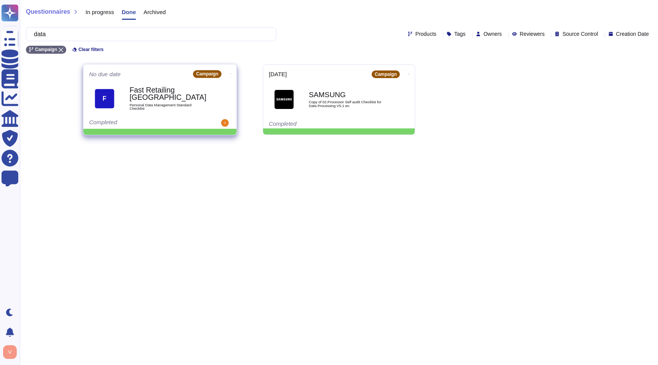
type input "data"
click at [190, 95] on b "Fast Retailing [GEOGRAPHIC_DATA]" at bounding box center [167, 93] width 77 height 15
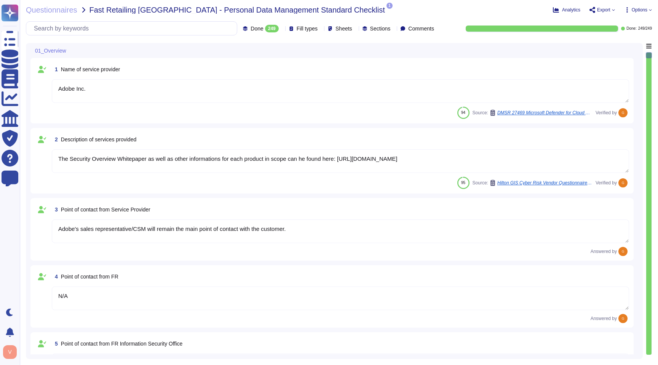
type textarea "Adobe Inc."
type textarea "The Security Overview Whitepaper as well as other informations for each product…"
type textarea "Adobe's sales representative/CSM will remain the main point of contact with the…"
type textarea "N/A"
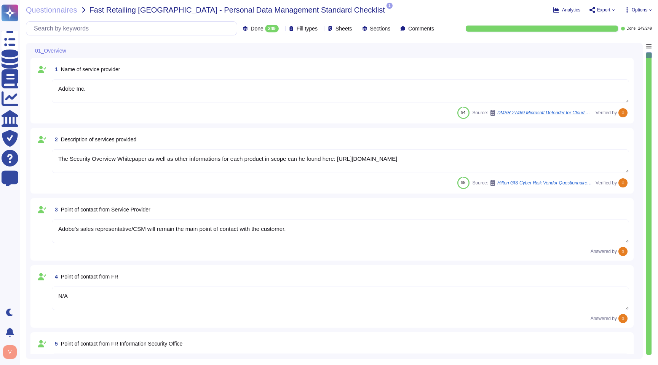
type textarea "The risk governance plan is approved by senior management and/or the board of d…"
type textarea "Adobe has an established Enterprise-wide Risk Management process used by manage…"
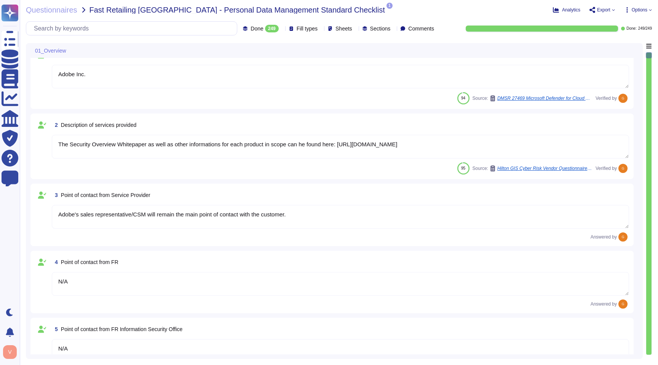
type textarea "Adobe business customers, as the data controllers of the personal data they pro…"
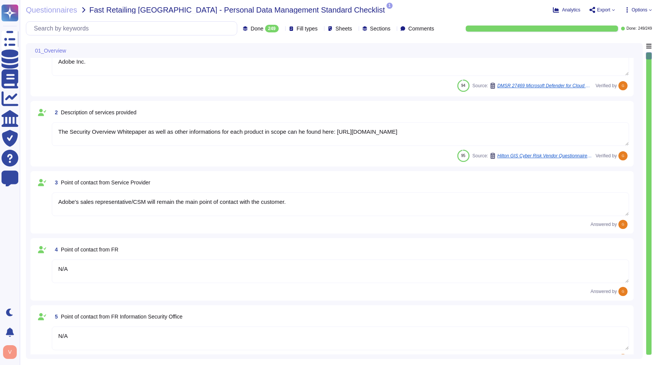
type textarea "Adobe business customers, as the data controllers of the personal data they pro…"
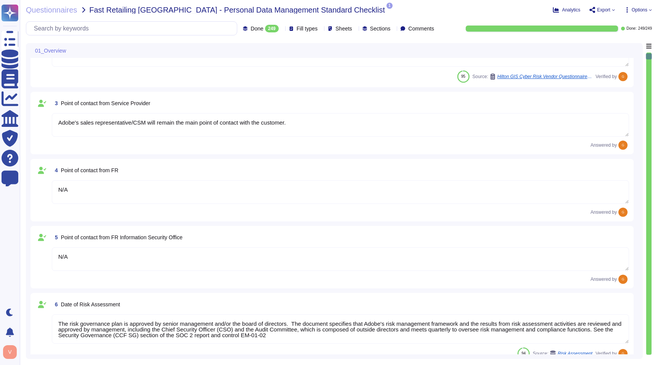
type textarea "Depending on the customer."
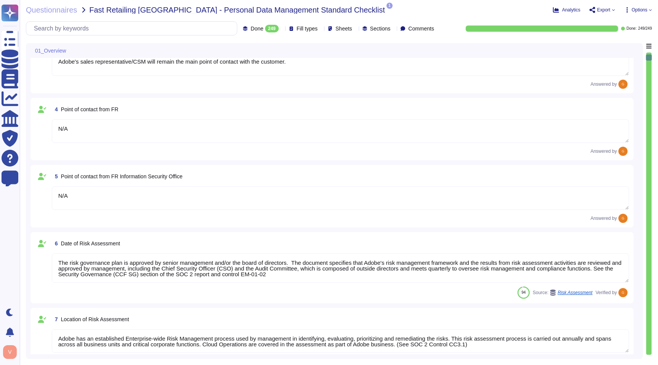
type textarea "Adobe maintains ISO 27001 certification. Adobe's third-party assurances are ava…"
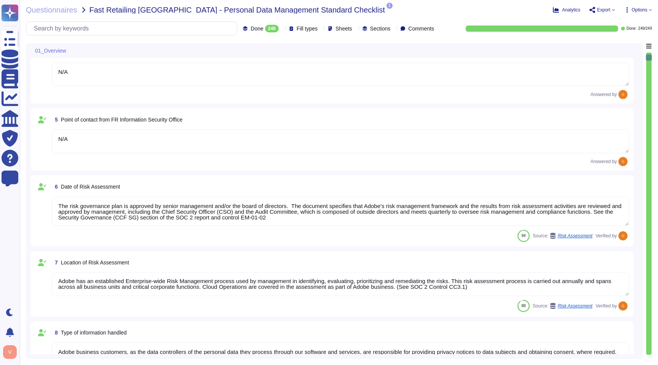
scroll to position [249, 0]
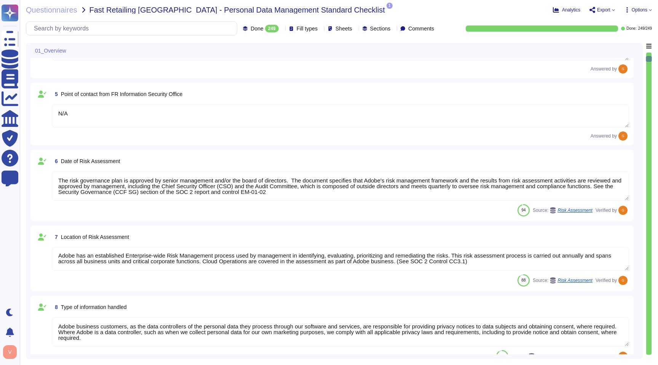
type textarea "Listing of standards, certifications and/or regulations that Adobe products and…"
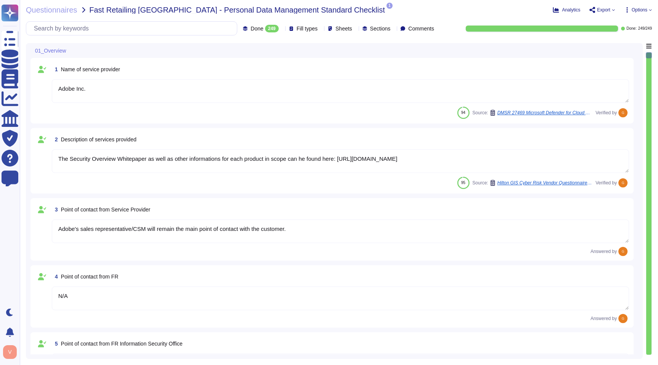
scroll to position [311, 0]
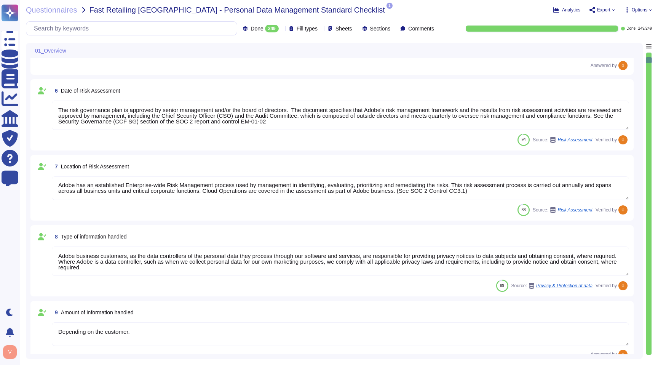
type textarea "Adobe business customers, as the data controllers of the personal data they pro…"
type textarea "Depending on the customer."
type textarea "Adobe maintains ISO 27001 certification. Adobe's third-party assurances are ava…"
type textarea "Listing of standards, certifications and/or regulations that Adobe products and…"
type textarea "Adobe does not access User Generated Content (UGC) as part of its normal busine…"
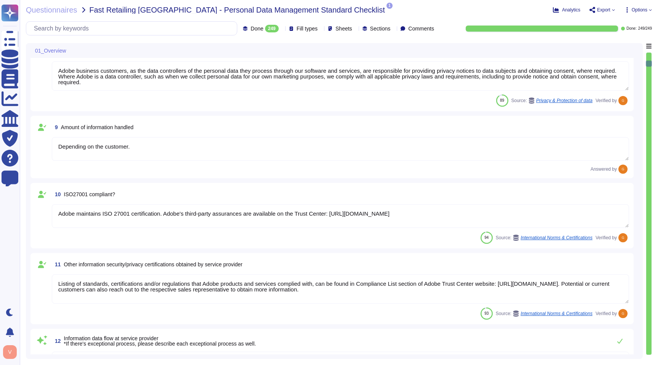
type textarea "The Adobe Privacy Policy describes the privacy practices in Adobe’s product, se…"
type textarea "Data Classification & Handling Standard: The Data Classification and Handling S…"
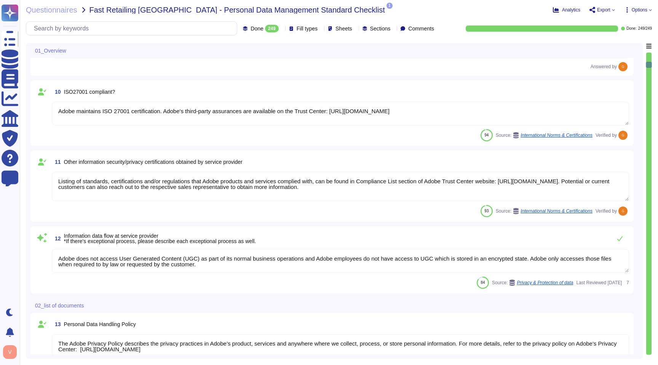
type textarea "Enterprise customers are able to access and delete their data themselves within…"
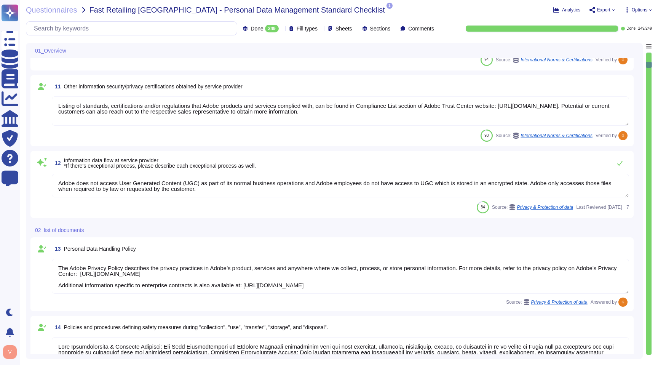
scroll to position [713, 0]
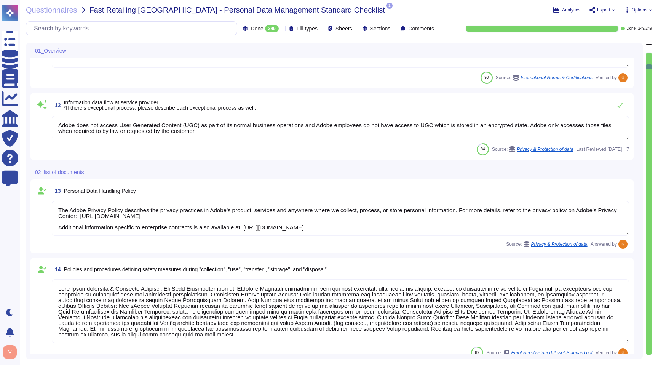
type textarea "Adobe does not provide this information to our customers. Adobe is committed to…"
type textarea "Specific breach notification obligations between Adobe and a customer are inclu…"
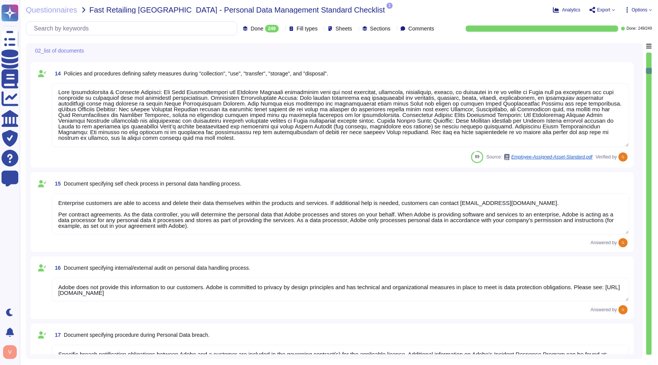
type textarea "This is part of our vendor on-boarding and is a combination of Procurement proc…"
type textarea "[PERSON_NAME] is Adobe's Vice President, Chief Privacy Officer (CPO) and Chief …"
type textarea "Adobe implements programs for identifying, documenting, and maintaining steward…"
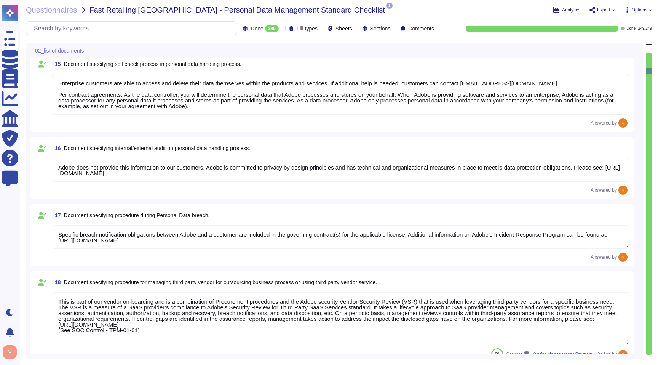
type textarea "The Adobe Article 30 Records are updated and maintained on an ongoing basis and…"
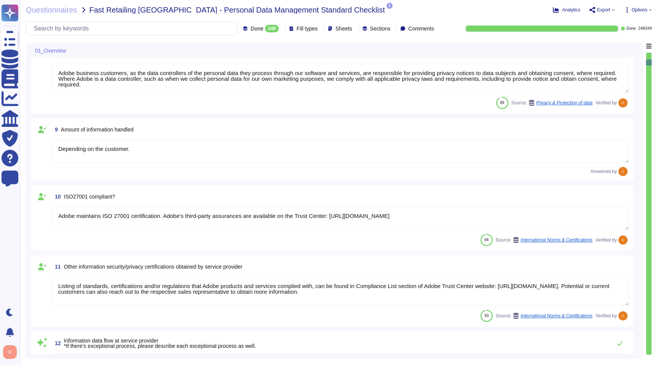
type textarea "N/A"
type textarea "The risk governance plan is approved by senior management and/or the board of d…"
type textarea "Adobe has an established Enterprise-wide Risk Management process used by manage…"
type textarea "Adobe business customers, as the data controllers of the personal data they pro…"
type textarea "Depending on the customer."
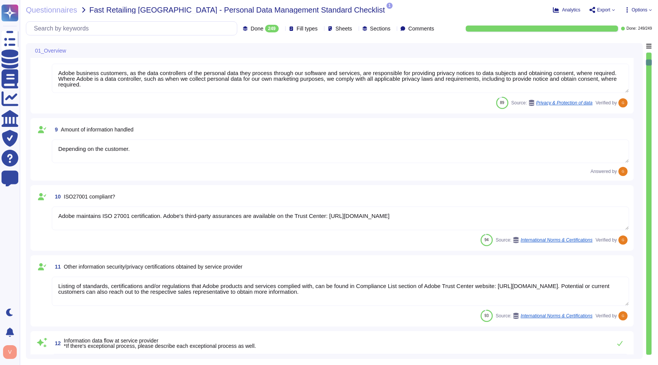
type textarea "Adobe maintains ISO 27001 certification. Adobe's third-party assurances are ava…"
type textarea "Listing of standards, certifications and/or regulations that Adobe products and…"
type textarea "Adobe does not access User Generated Content (UGC) as part of its normal busine…"
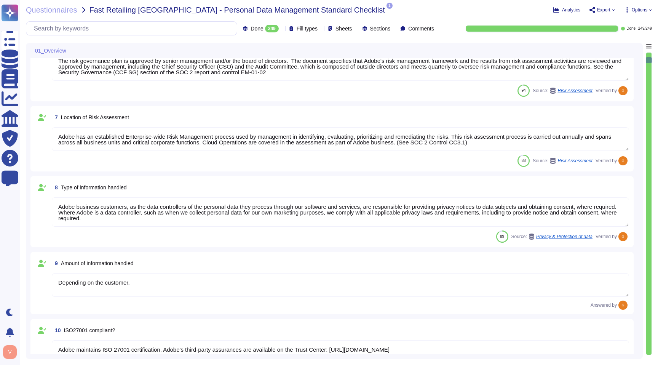
type textarea "Adobe's sales representative/CSM will remain the main point of contact with the…"
type textarea "N/A"
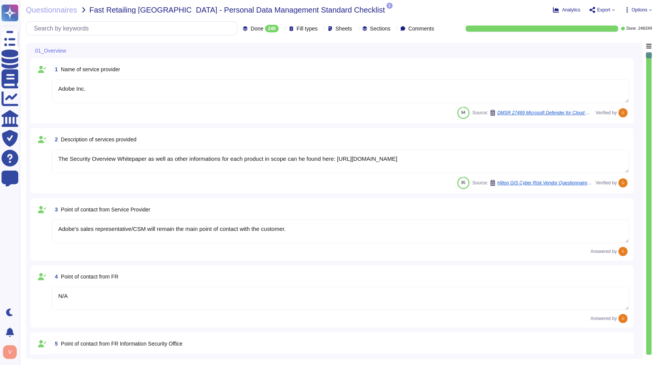
type textarea "Adobe Inc."
type textarea "The Security Overview Whitepaper as well as other informations for each product…"
click at [265, 31] on div "249" at bounding box center [272, 29] width 14 height 8
click at [318, 39] on div "Questionnaires Fast Retailing [GEOGRAPHIC_DATA] - Personal Data Management Stan…" at bounding box center [339, 182] width 638 height 365
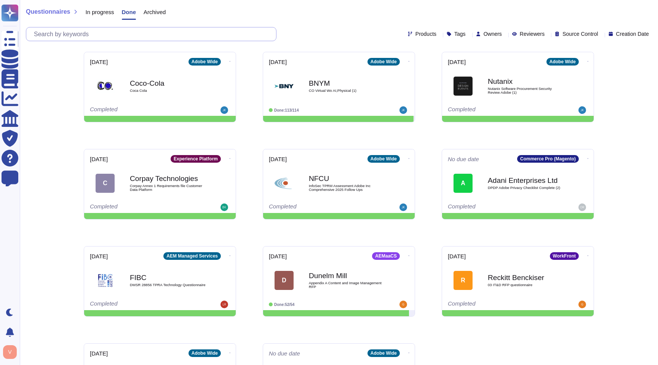
click at [150, 37] on input "text" at bounding box center [153, 33] width 246 height 13
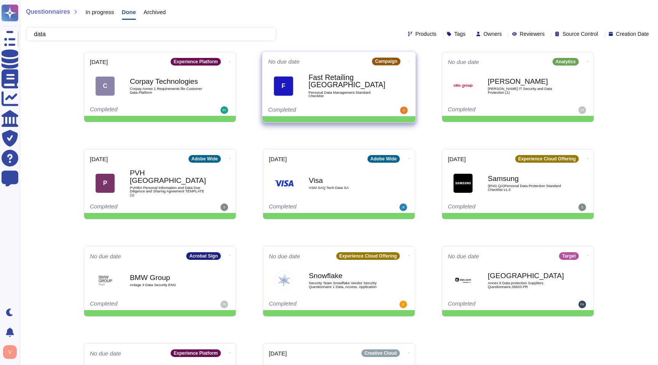
type input "data"
click at [381, 61] on div "Campaign" at bounding box center [386, 61] width 29 height 8
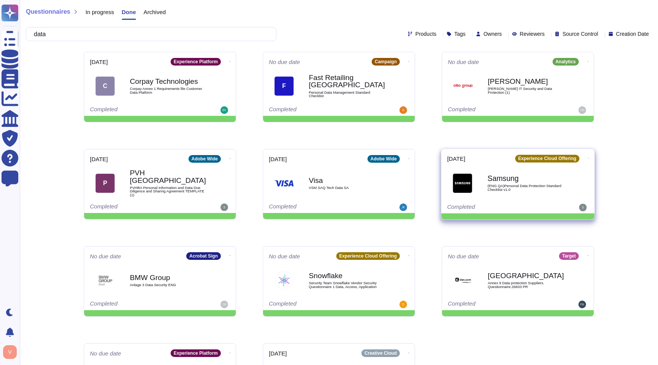
click at [558, 184] on span "(ENG QA)Personal Data Protection Standard Checklist v1.0" at bounding box center [525, 187] width 77 height 7
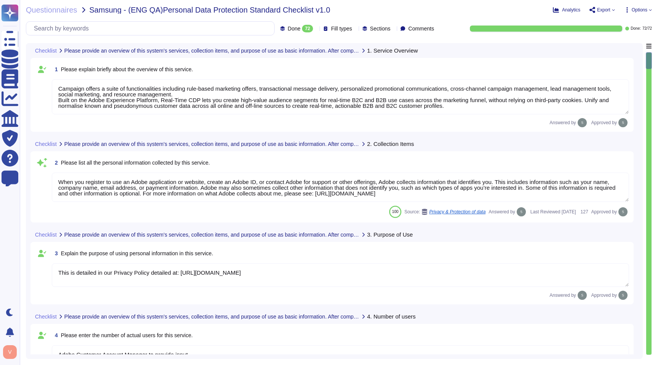
type textarea "Campaign offers a suite of functionalities including rule-based marketing offer…"
type textarea "When you register to use an Adobe application or website, create an Adobe ID, o…"
type textarea "This is detailed in our Privacy Policy detailed at: [URL][DOMAIN_NAME]"
type textarea "Adobe Customer Account Manager to provide input"
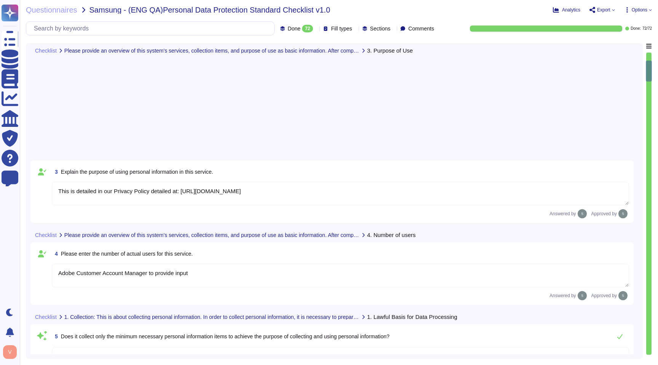
scroll to position [24, 0]
